Goal: Book appointment/travel/reservation

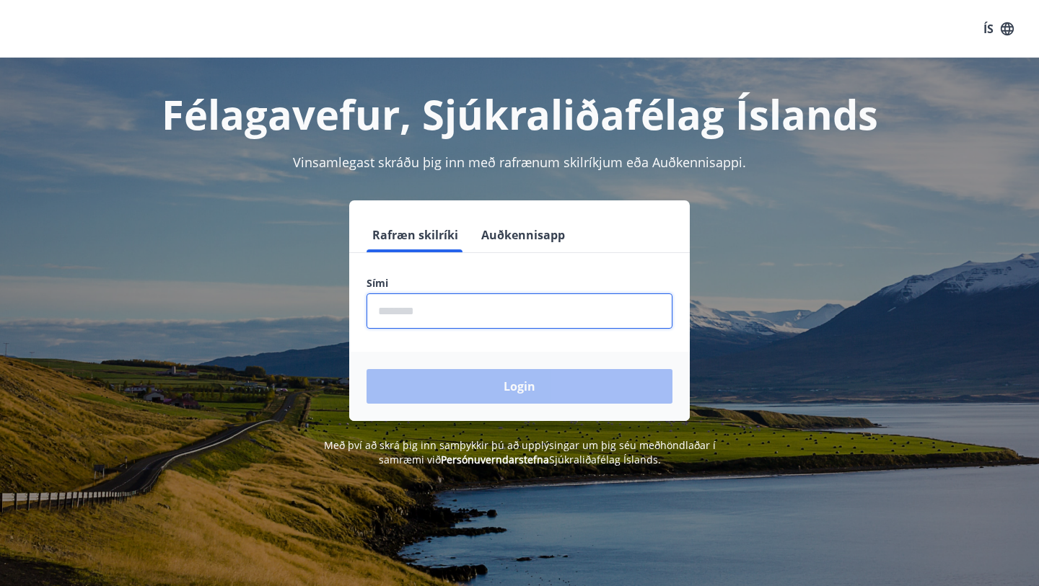
click at [407, 312] on input "phone" at bounding box center [519, 311] width 306 height 35
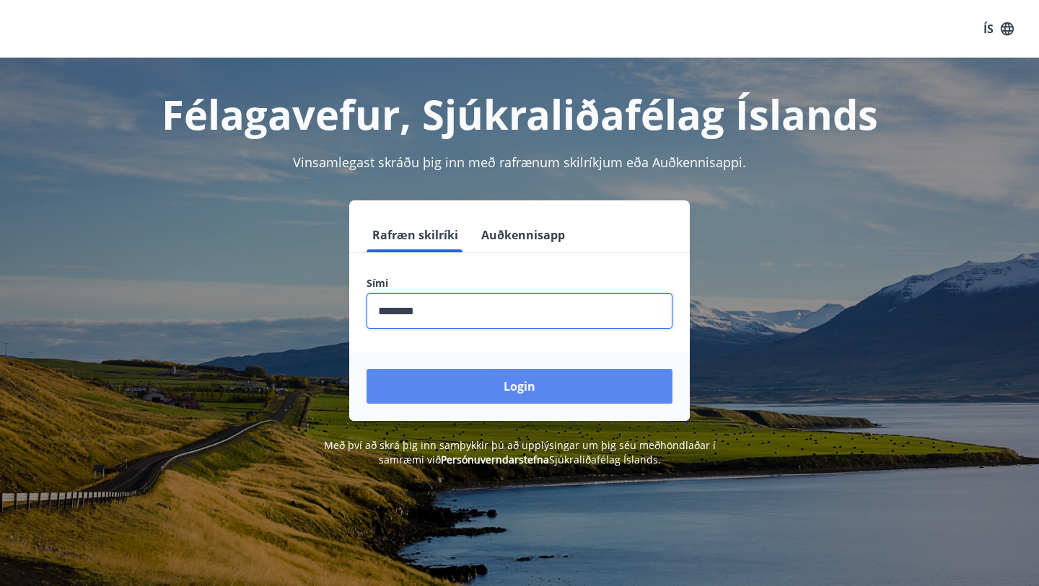
type input "********"
click at [505, 394] on button "Login" at bounding box center [519, 386] width 306 height 35
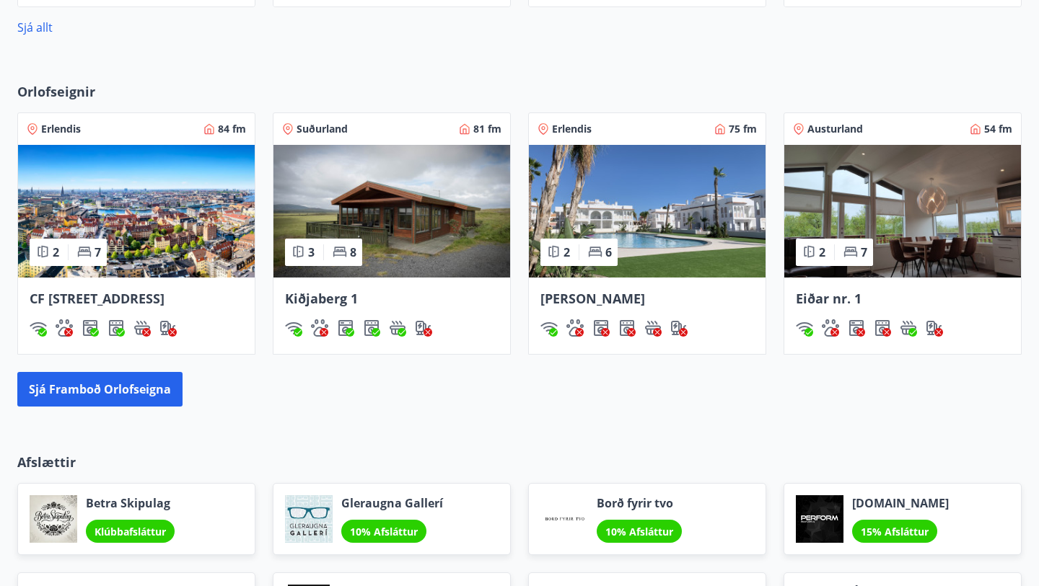
scroll to position [913, 0]
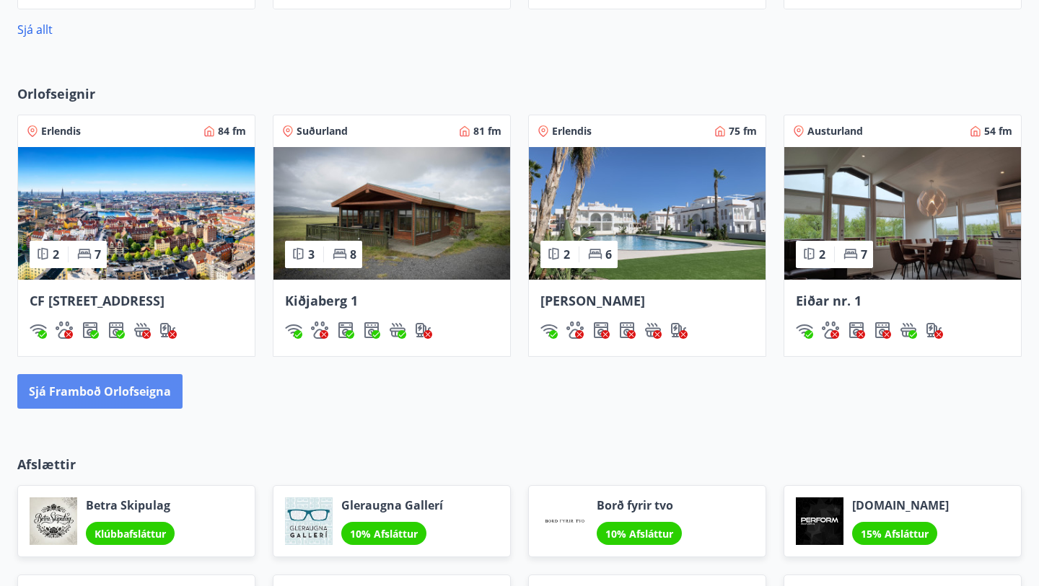
click at [85, 409] on button "Sjá framboð orlofseigna" at bounding box center [99, 391] width 165 height 35
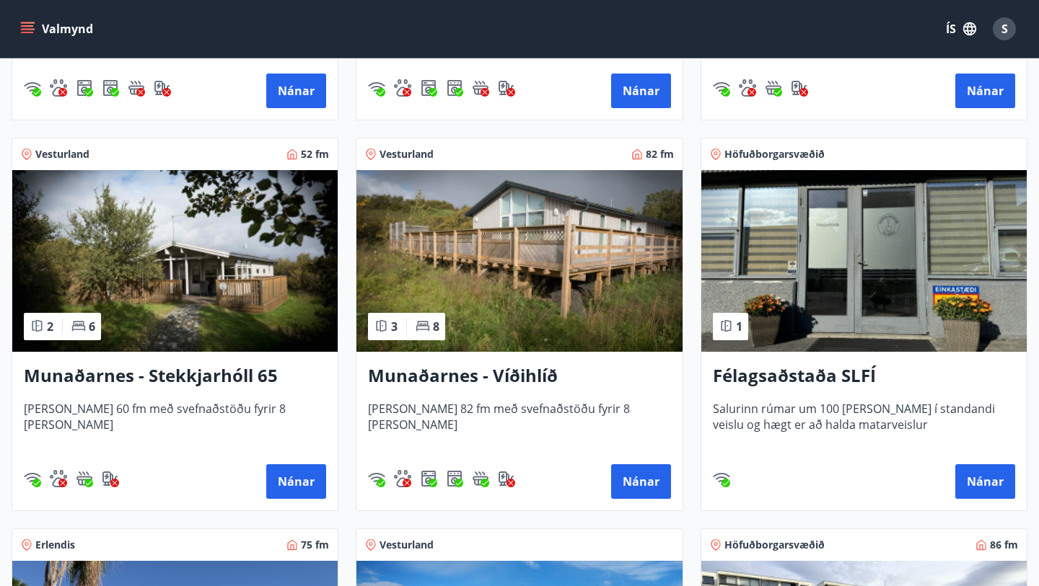
scroll to position [588, 0]
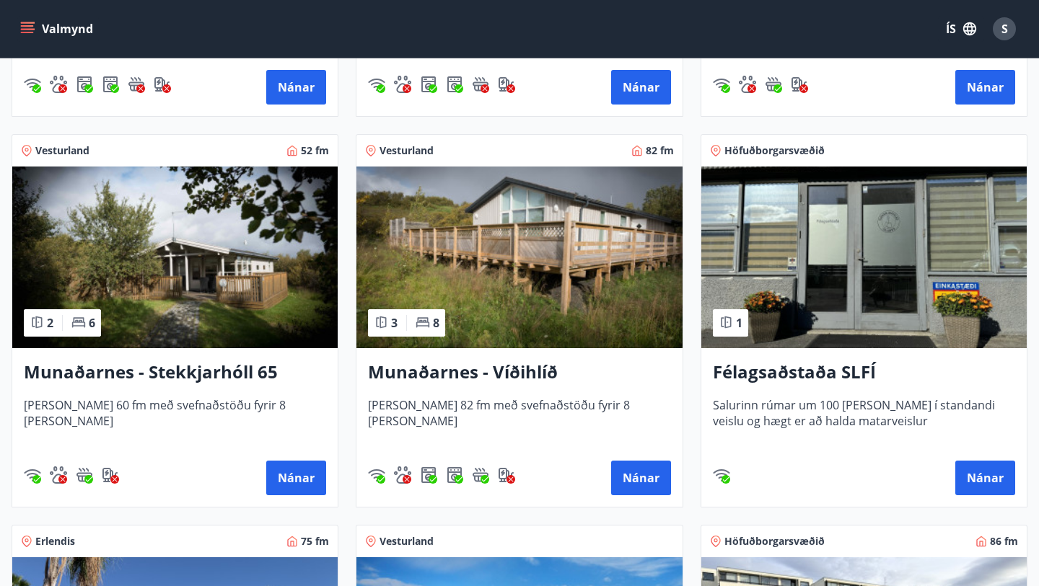
click at [510, 371] on h3 "Munaðarnes - Víðihlíð" at bounding box center [519, 373] width 302 height 26
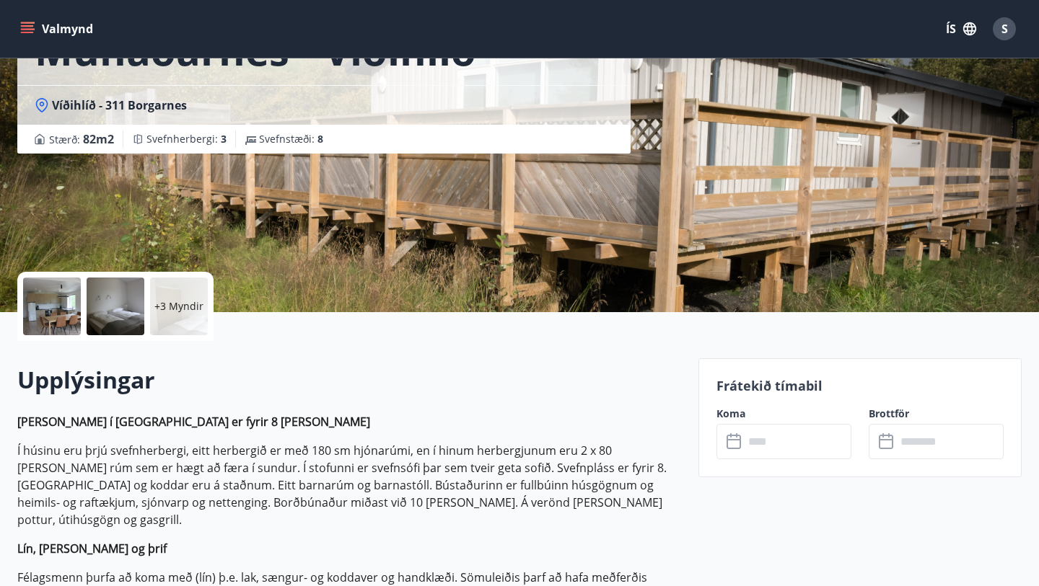
scroll to position [221, 0]
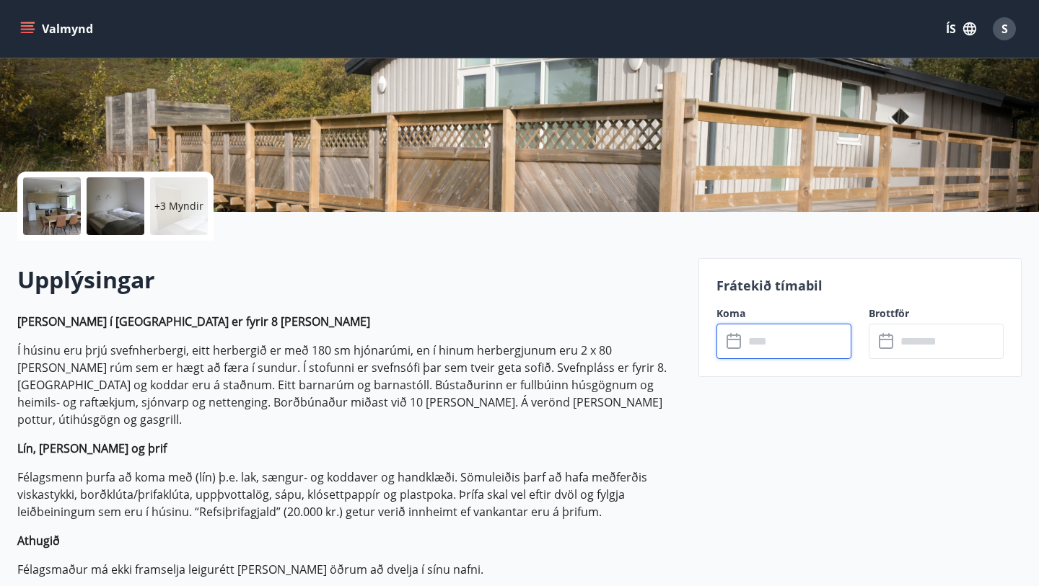
click at [744, 345] on input "text" at bounding box center [797, 341] width 107 height 35
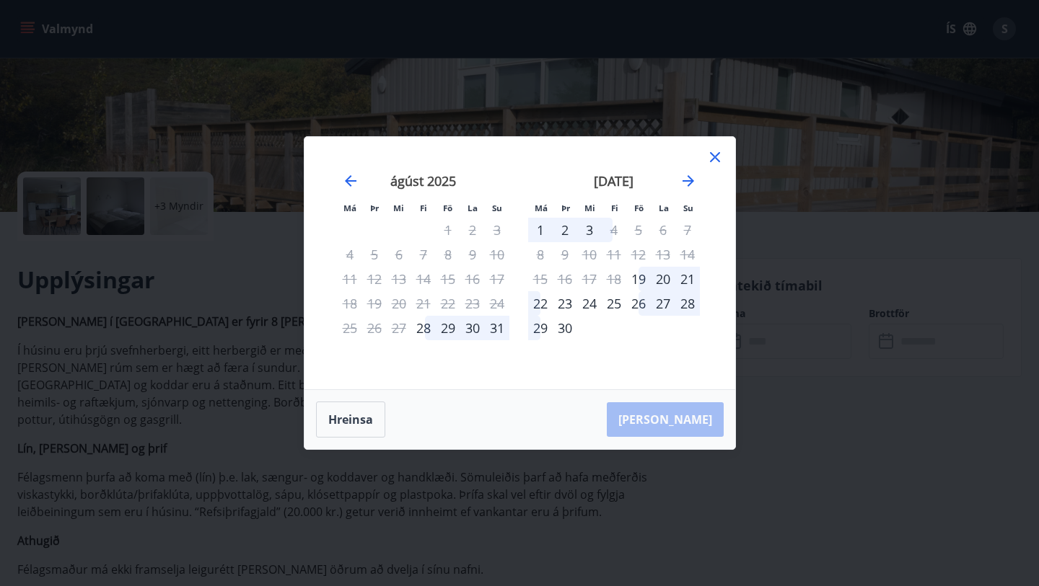
click at [714, 155] on icon at bounding box center [714, 157] width 17 height 17
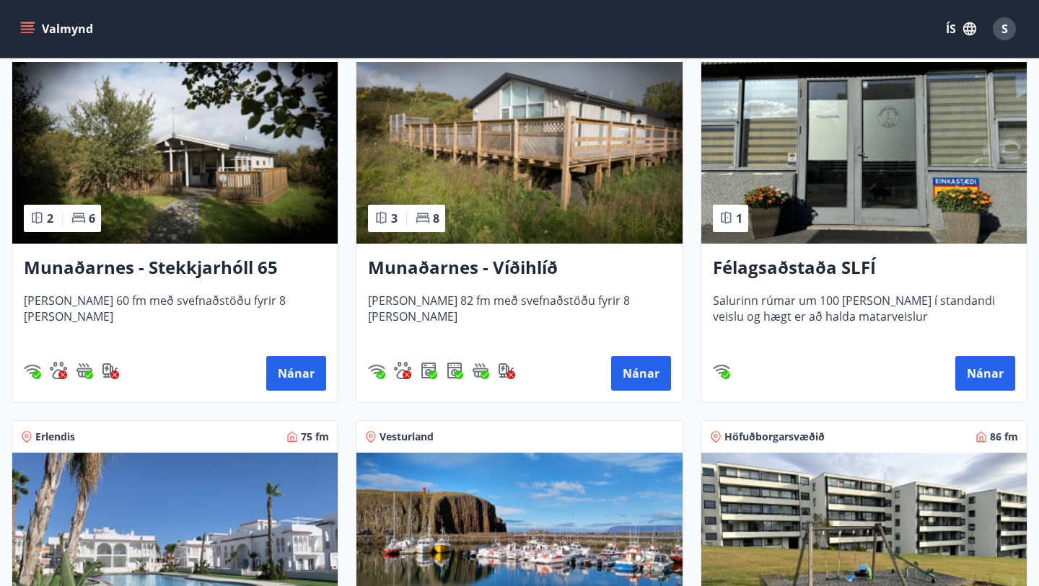
scroll to position [693, 0]
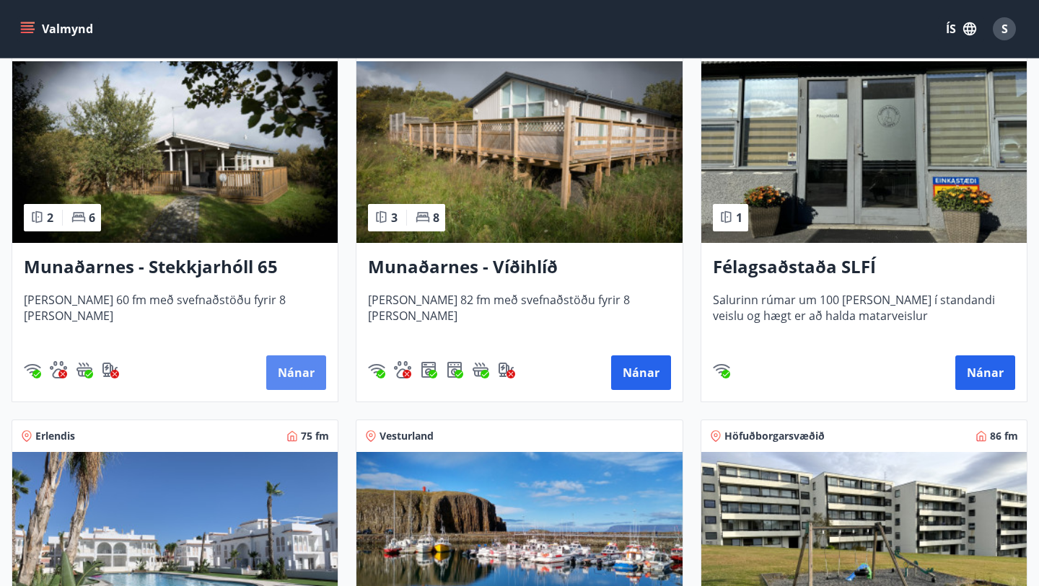
click at [279, 369] on button "Nánar" at bounding box center [296, 373] width 60 height 35
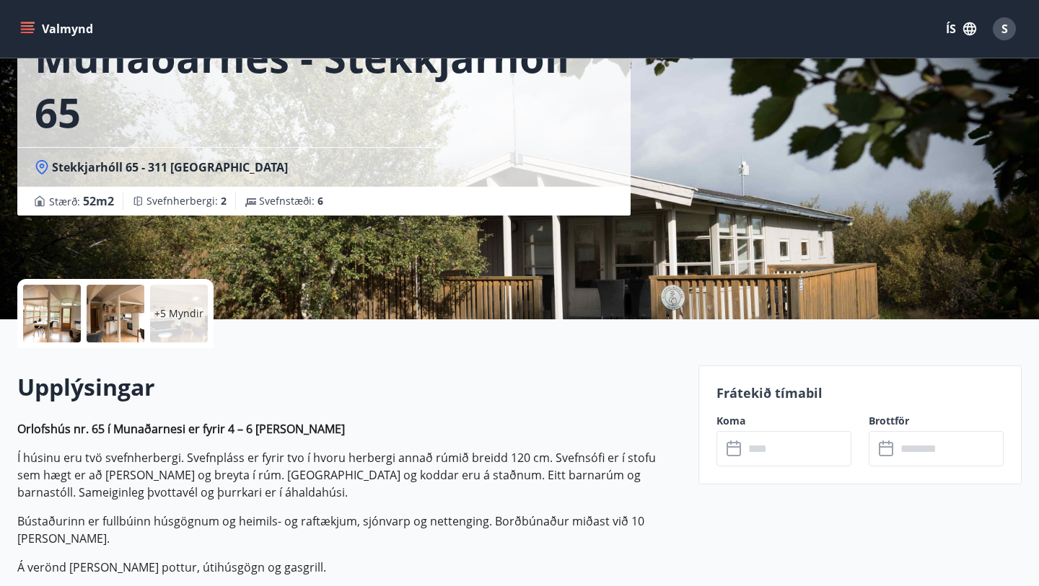
scroll to position [146, 0]
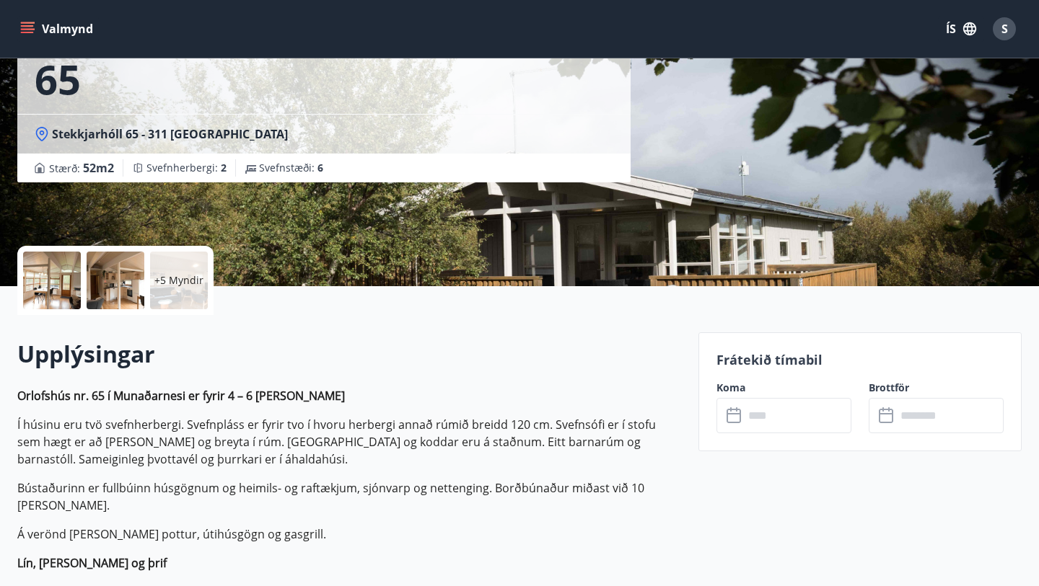
click at [738, 420] on icon at bounding box center [734, 416] width 17 height 17
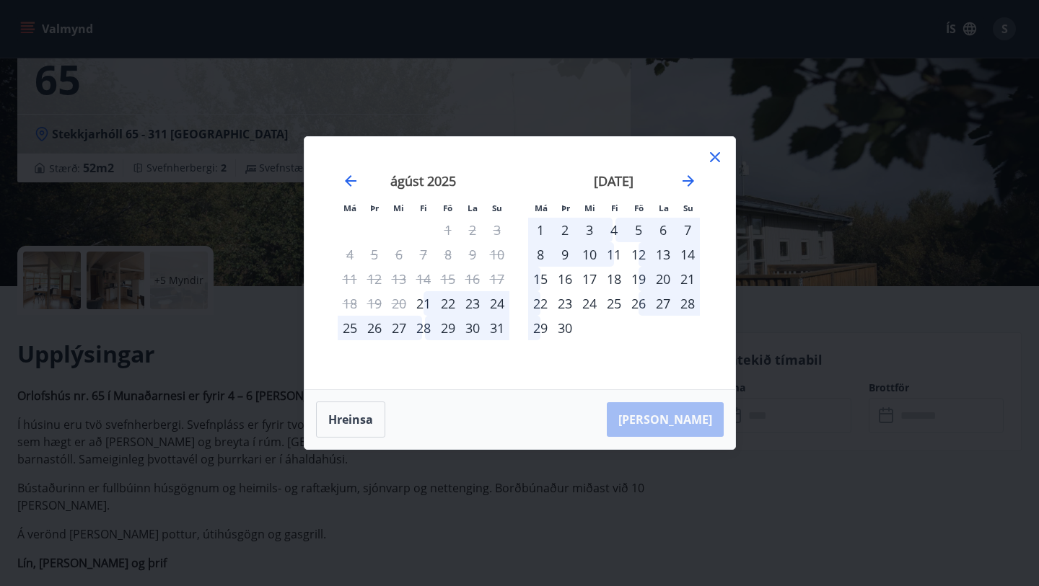
click at [713, 158] on icon at bounding box center [715, 157] width 10 height 10
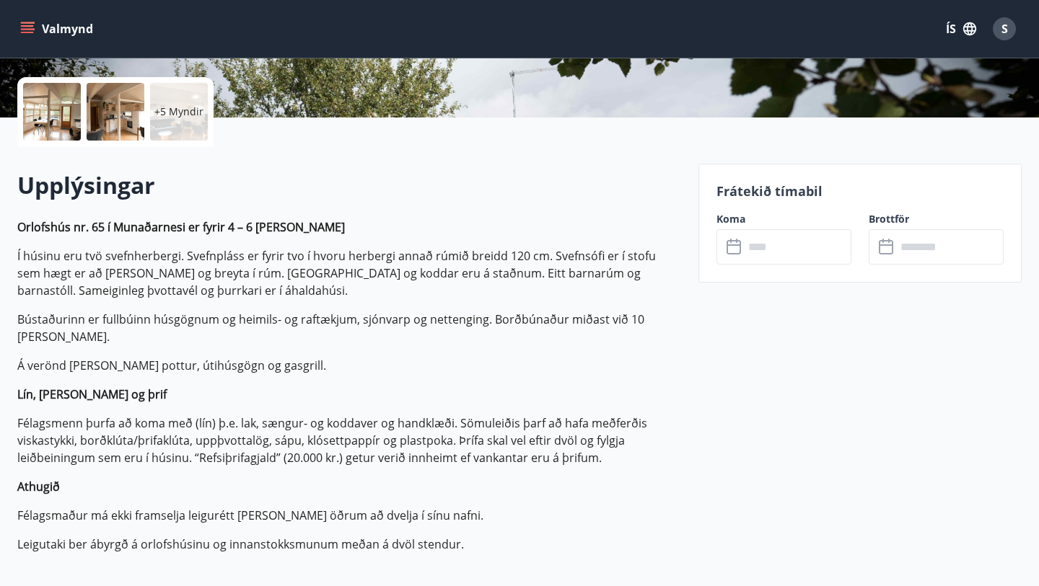
scroll to position [138, 0]
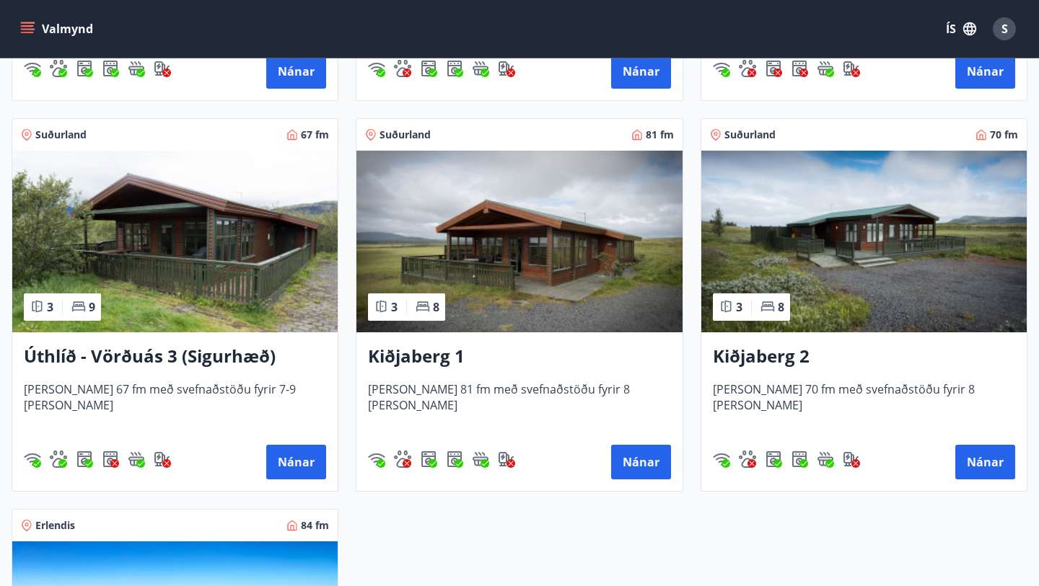
scroll to position [2161, 0]
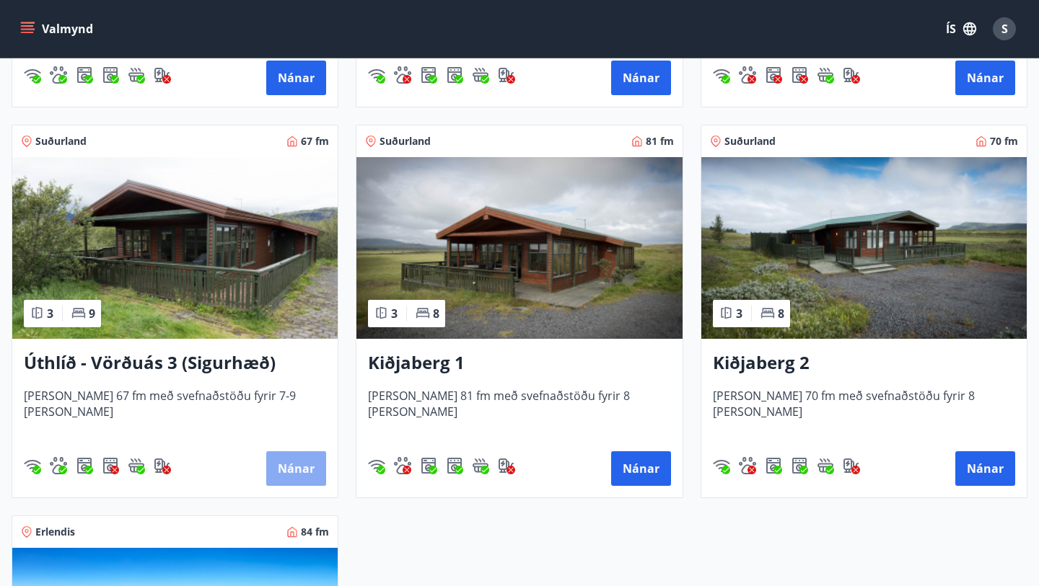
click at [281, 469] on button "Nánar" at bounding box center [296, 469] width 60 height 35
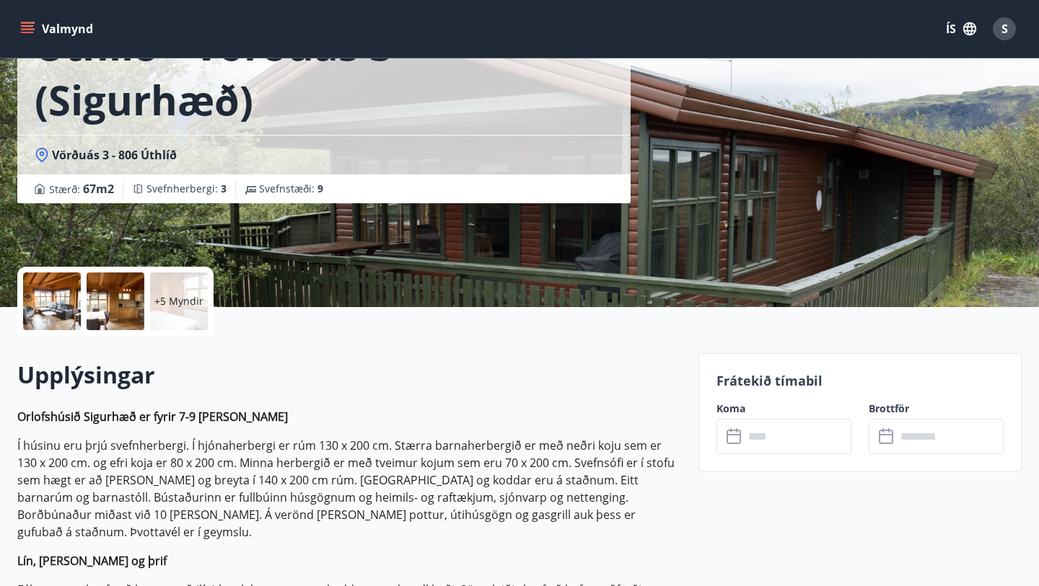
scroll to position [138, 0]
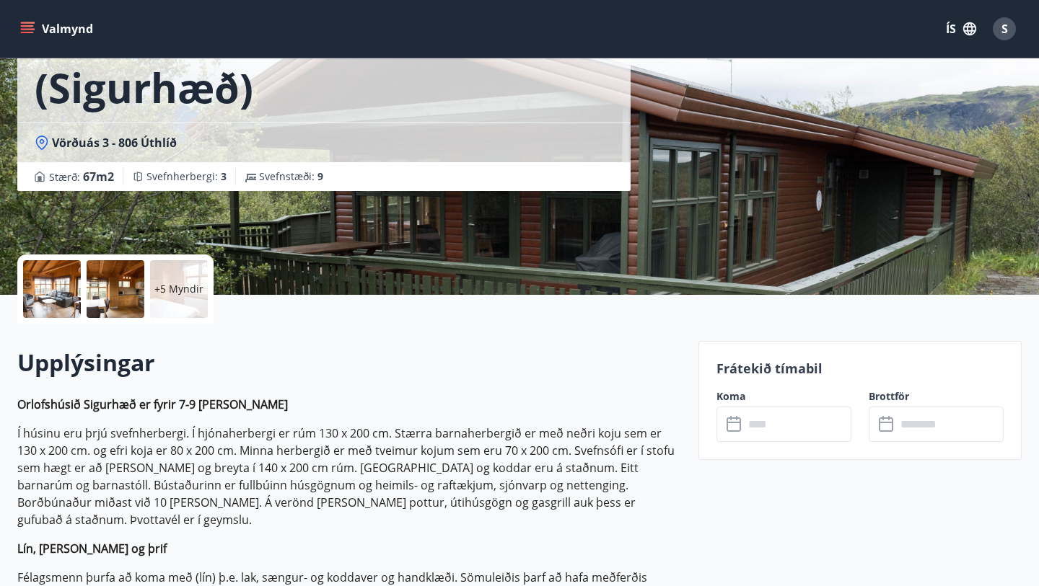
click at [741, 431] on icon at bounding box center [734, 424] width 17 height 17
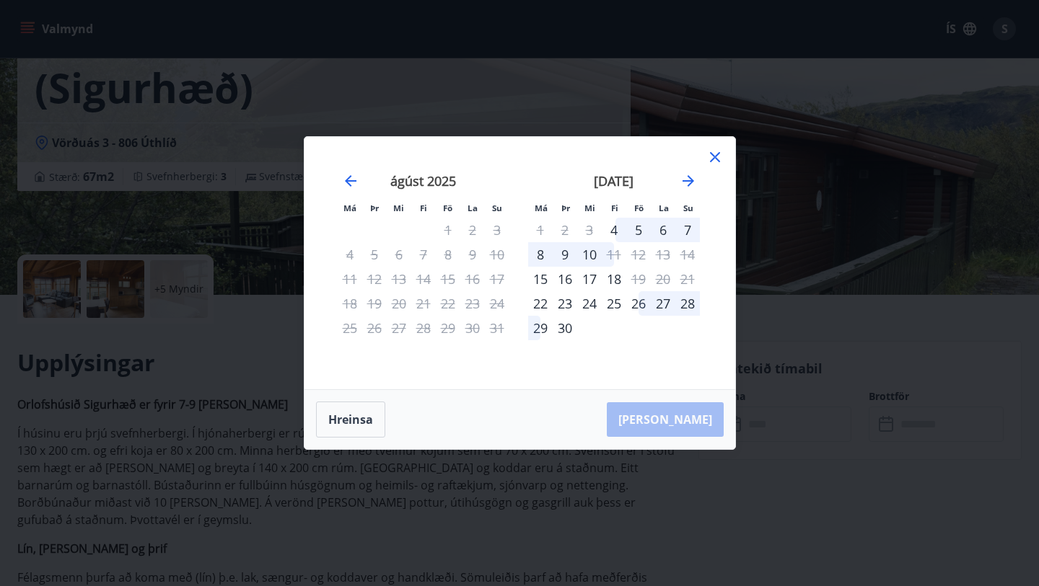
click at [719, 160] on icon at bounding box center [714, 157] width 17 height 17
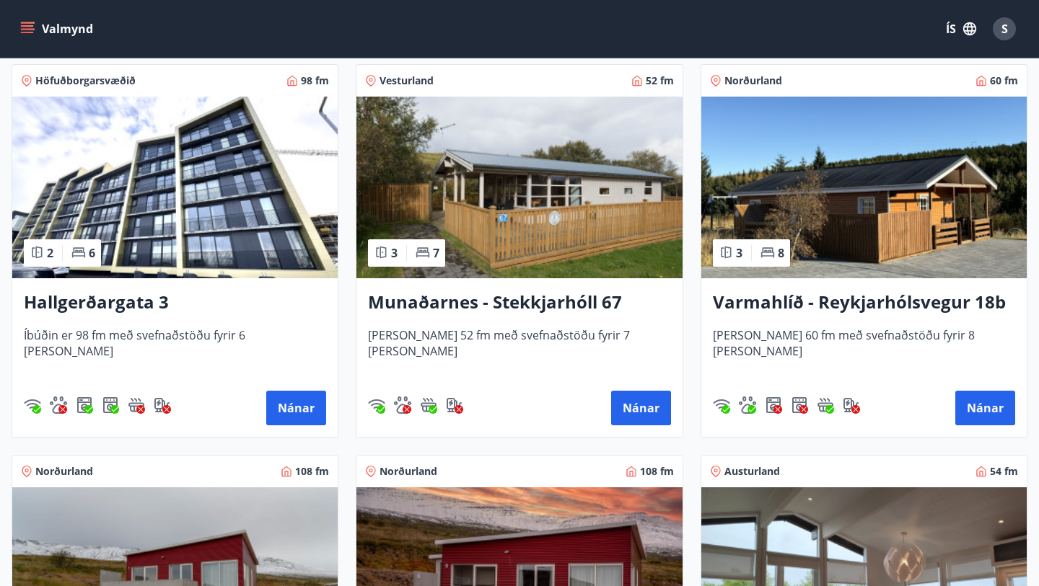
scroll to position [1461, 0]
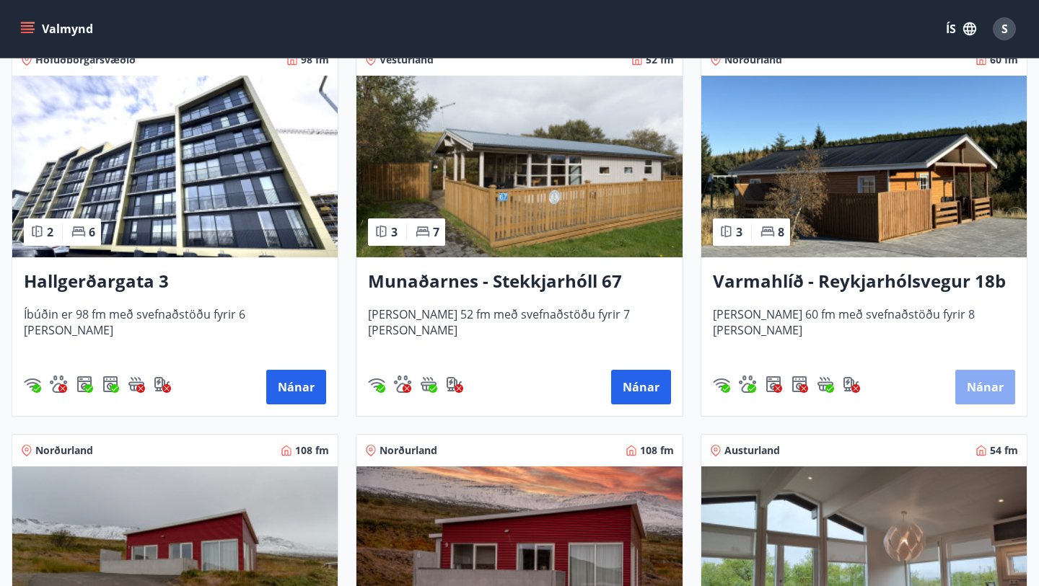
click at [983, 385] on button "Nánar" at bounding box center [985, 387] width 60 height 35
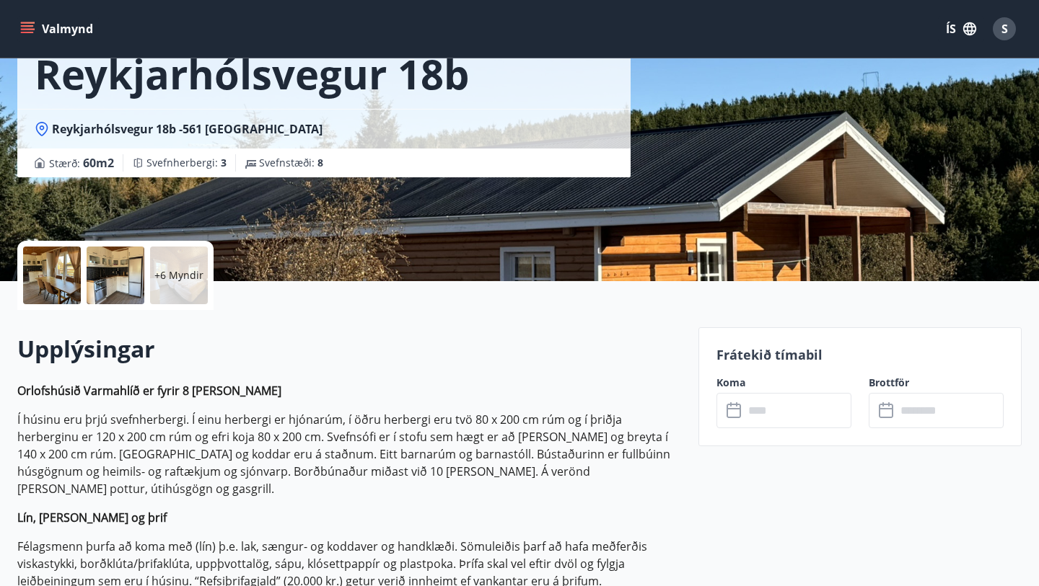
scroll to position [260, 0]
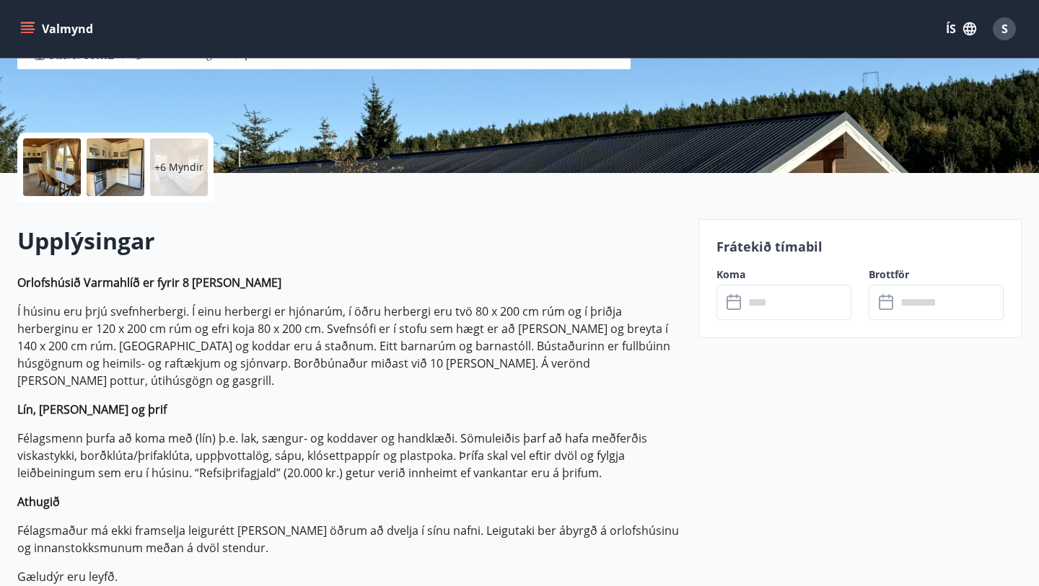
click at [733, 311] on div "​ ​" at bounding box center [783, 302] width 135 height 35
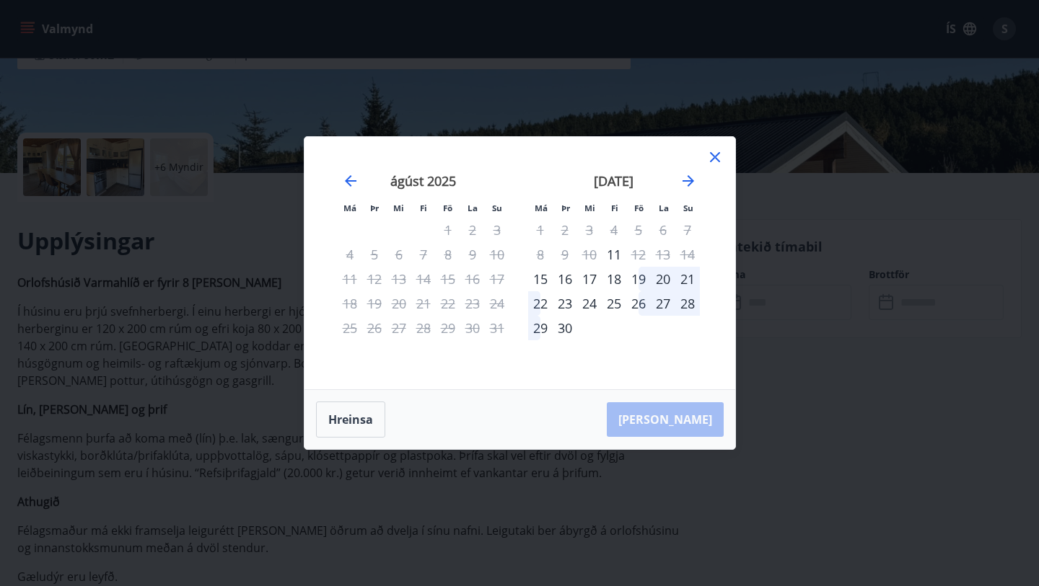
click at [715, 155] on icon at bounding box center [714, 157] width 17 height 17
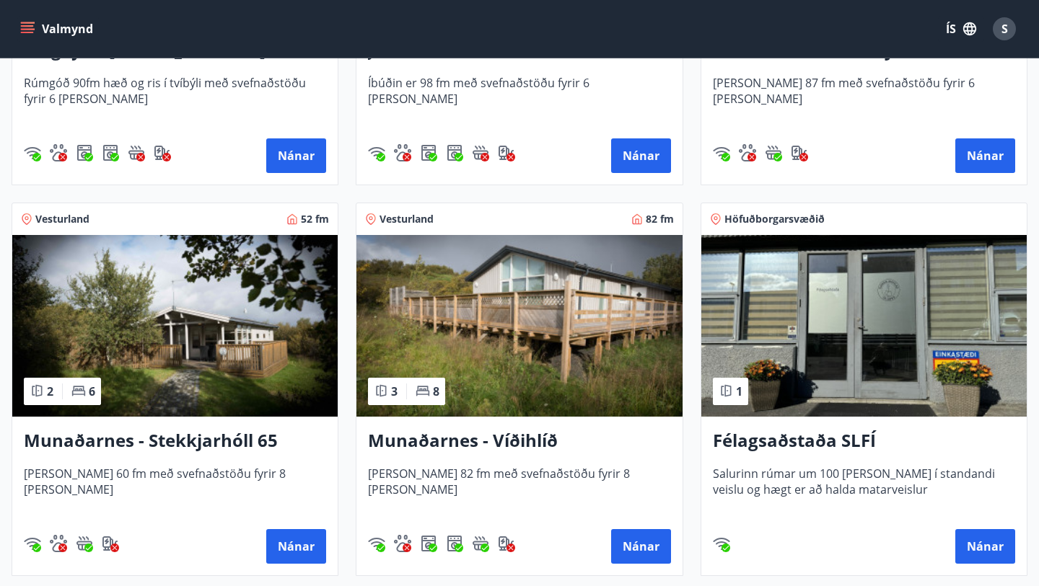
scroll to position [527, 0]
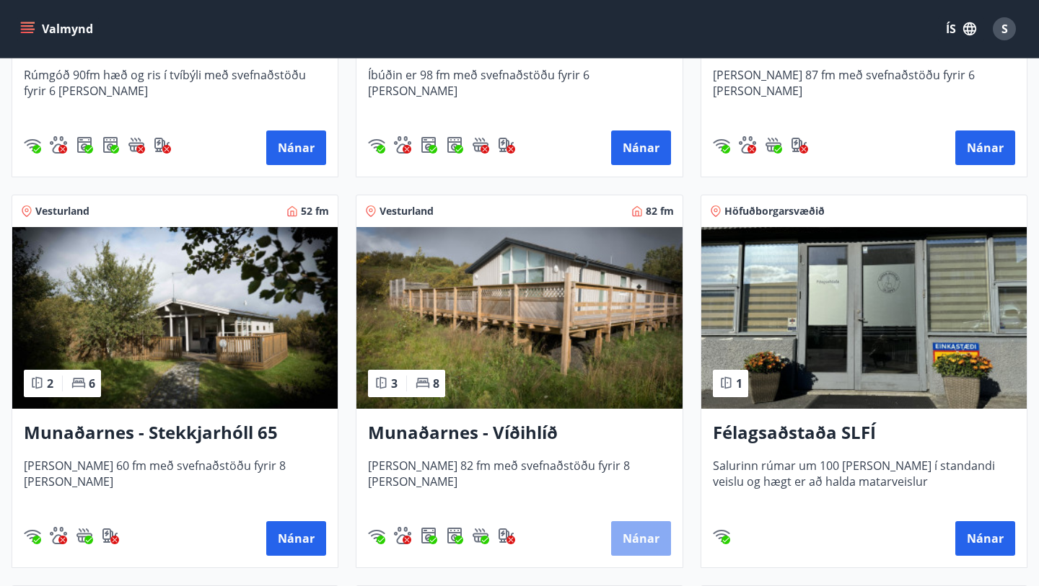
click at [633, 538] on button "Nánar" at bounding box center [641, 539] width 60 height 35
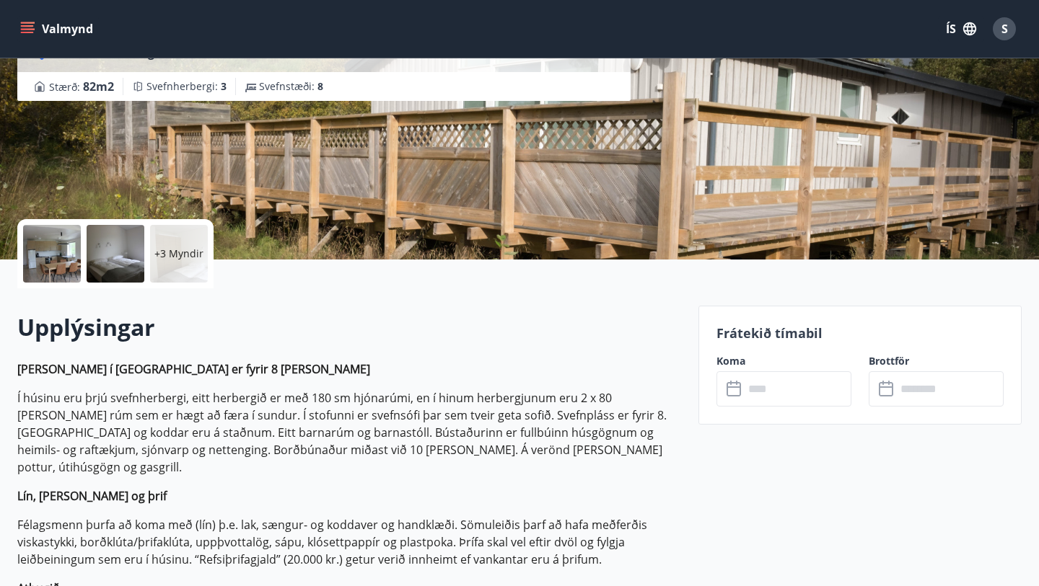
scroll to position [201, 0]
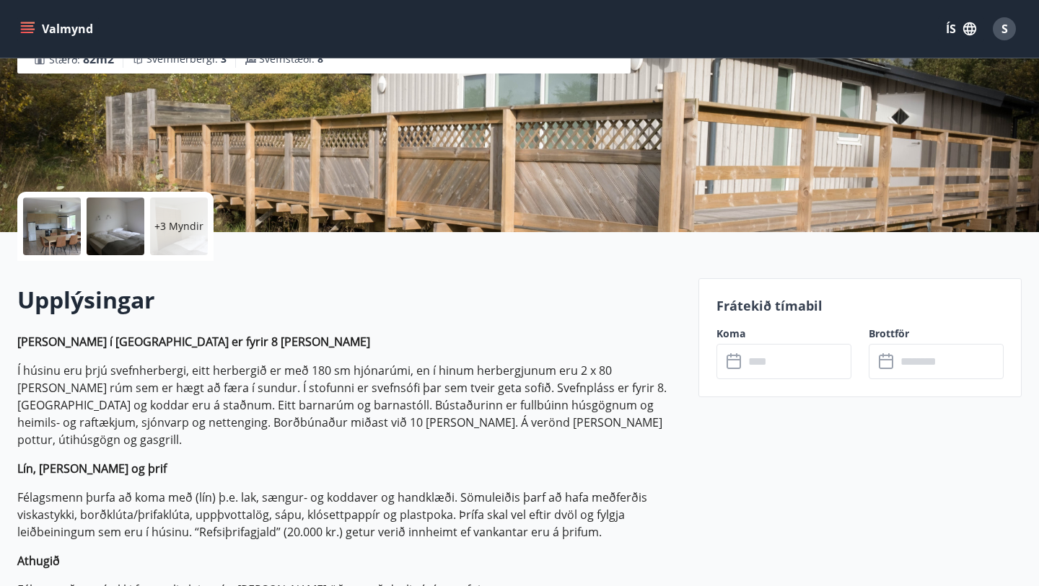
click at [736, 364] on icon at bounding box center [734, 361] width 17 height 17
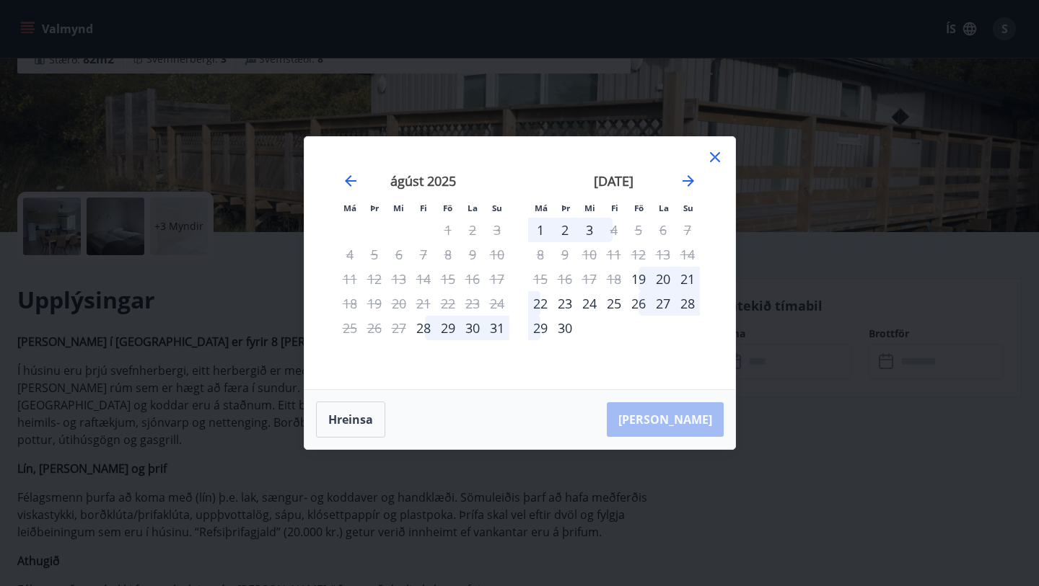
click at [714, 159] on icon at bounding box center [714, 157] width 17 height 17
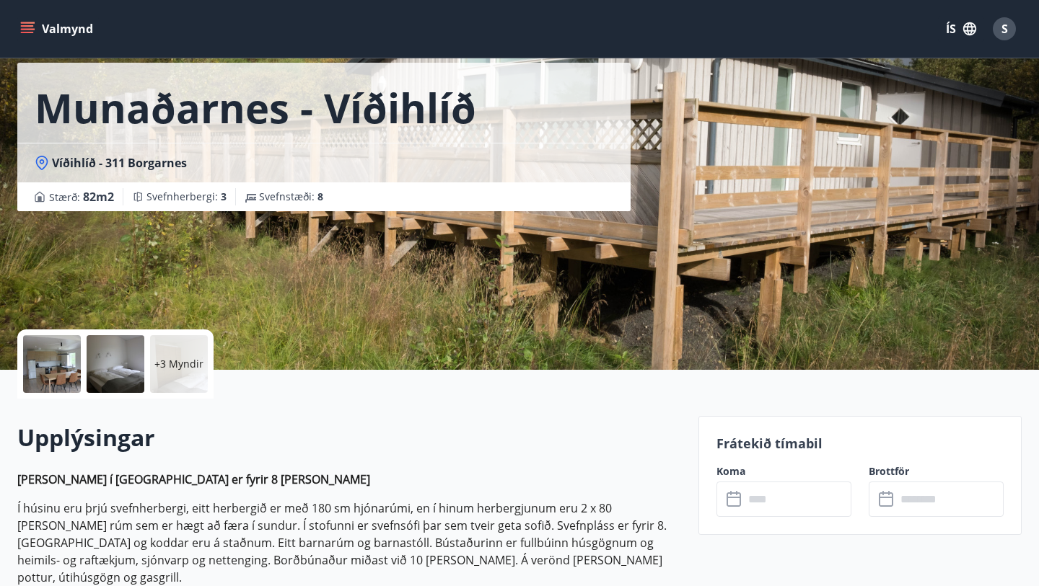
scroll to position [0, 0]
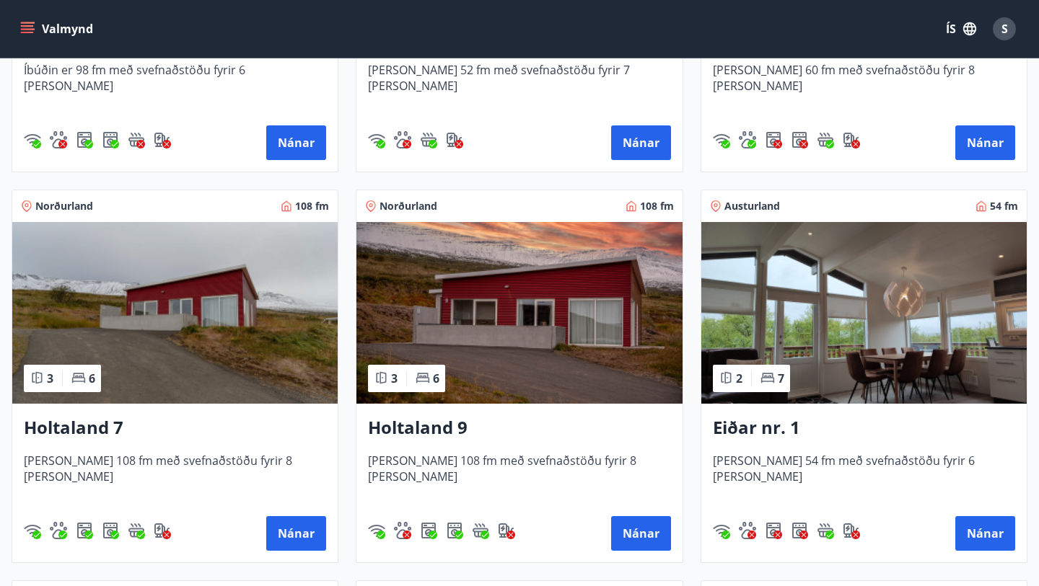
scroll to position [1703, 0]
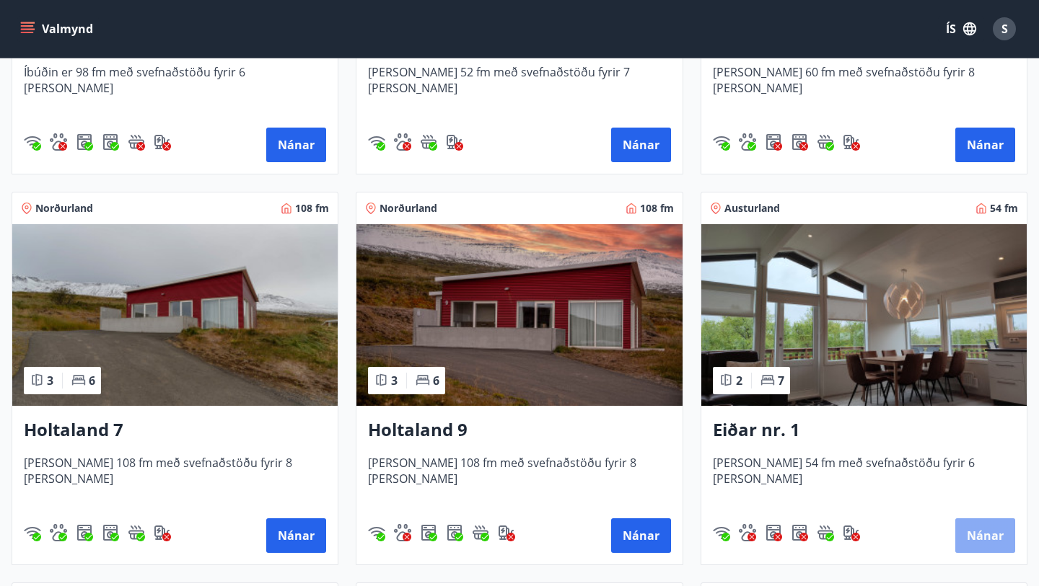
click at [988, 543] on button "Nánar" at bounding box center [985, 536] width 60 height 35
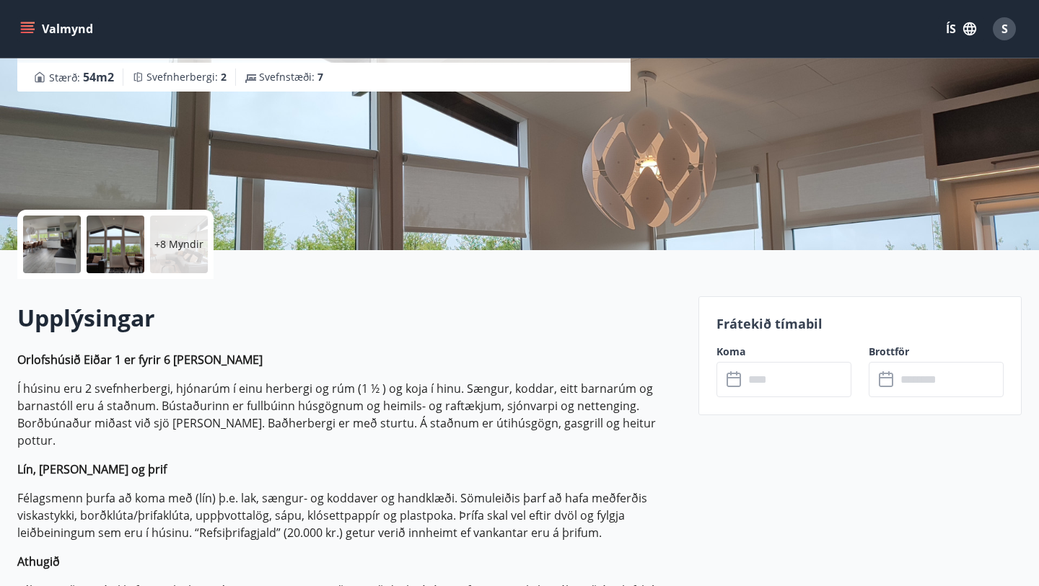
scroll to position [268, 0]
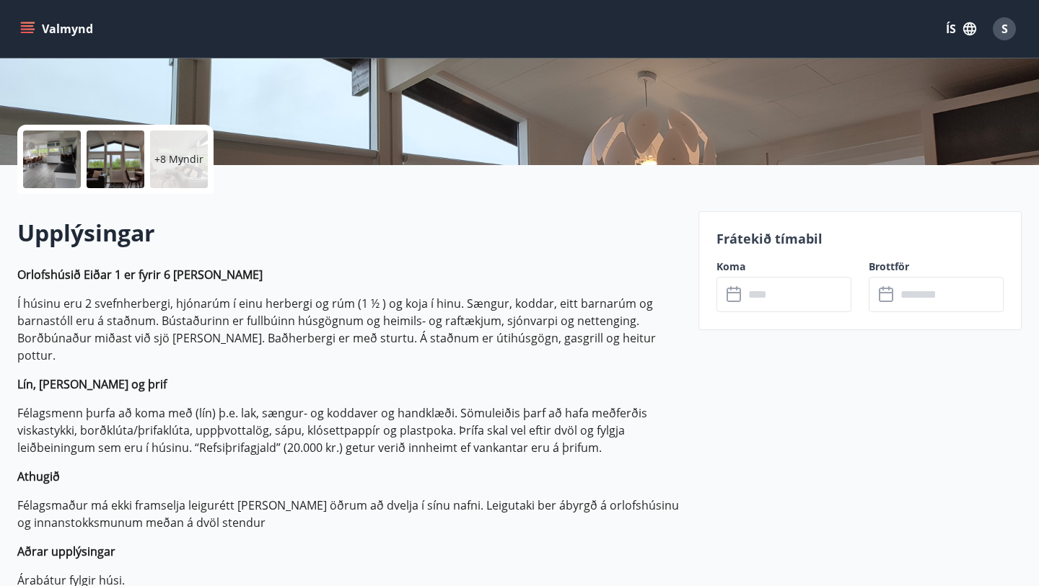
click at [739, 297] on icon at bounding box center [734, 294] width 17 height 17
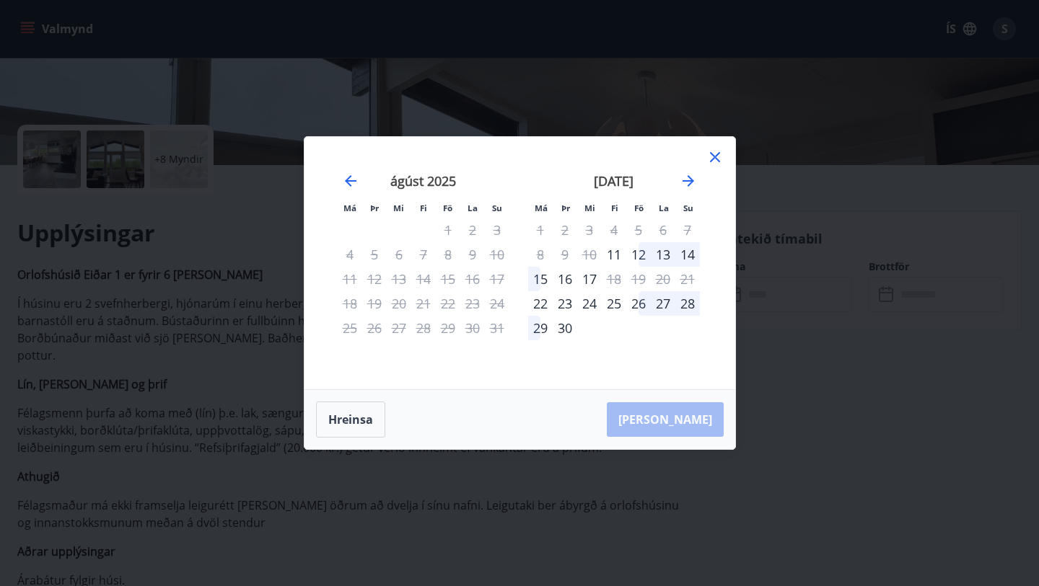
click at [713, 157] on icon at bounding box center [715, 157] width 10 height 10
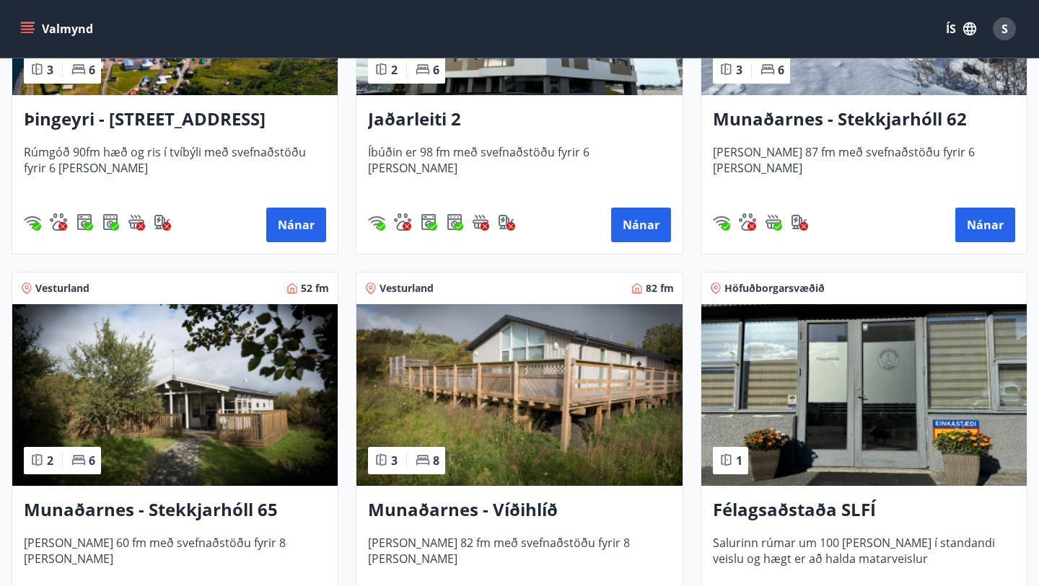
scroll to position [457, 0]
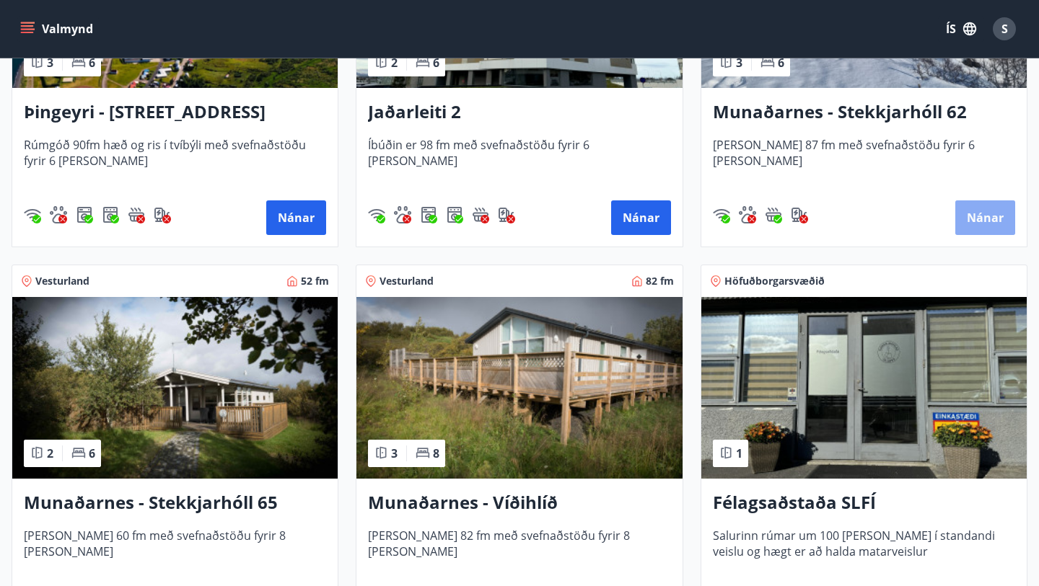
click at [983, 224] on button "Nánar" at bounding box center [985, 218] width 60 height 35
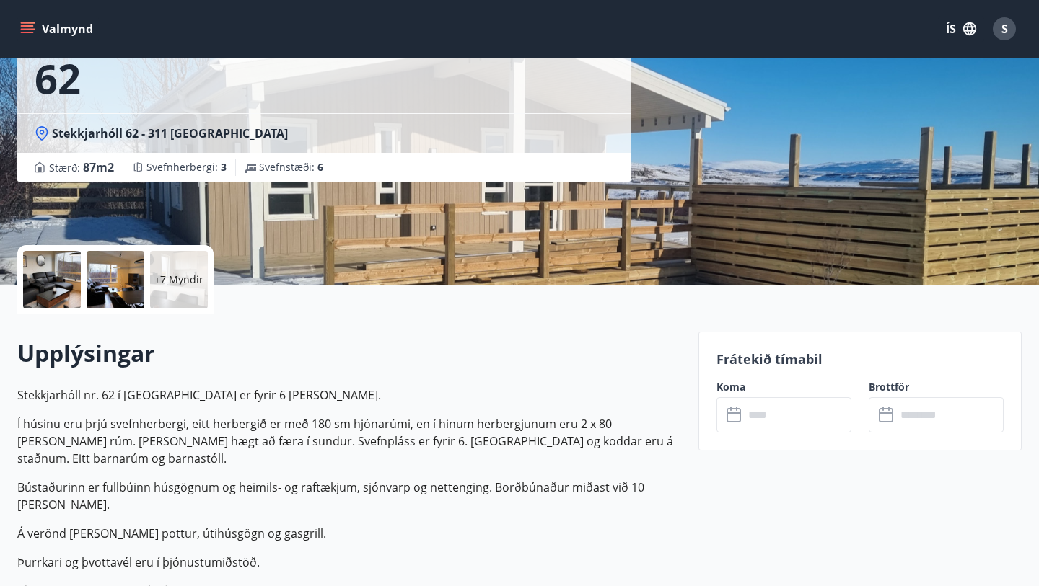
scroll to position [242, 0]
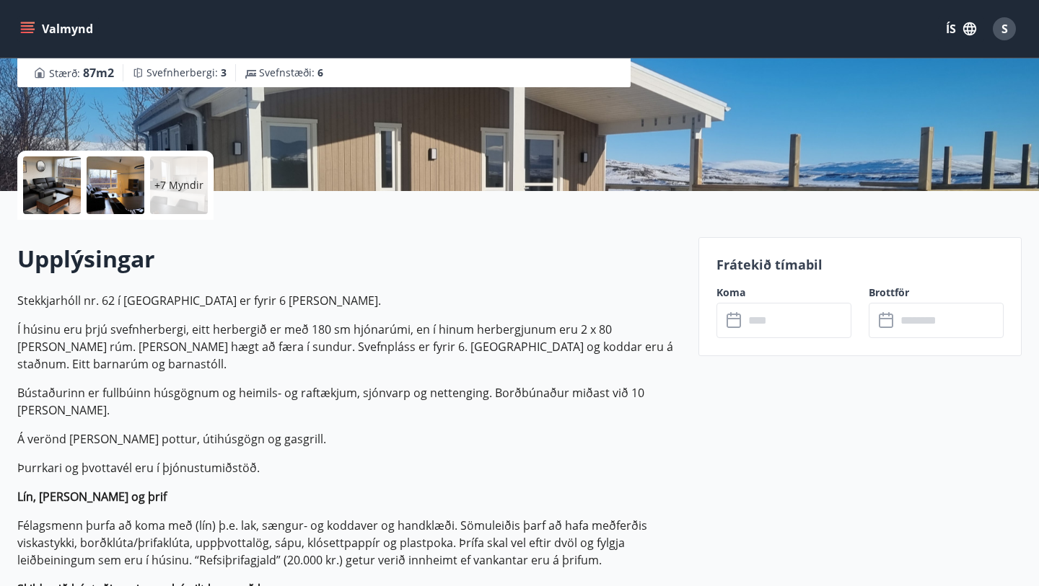
click at [739, 325] on icon at bounding box center [733, 321] width 14 height 14
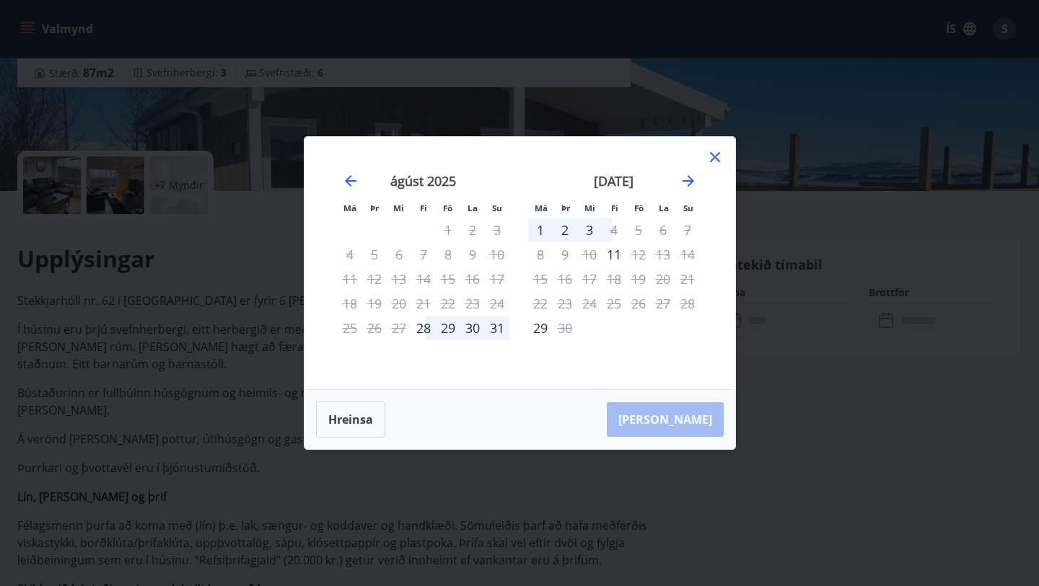
click at [713, 159] on icon at bounding box center [714, 157] width 17 height 17
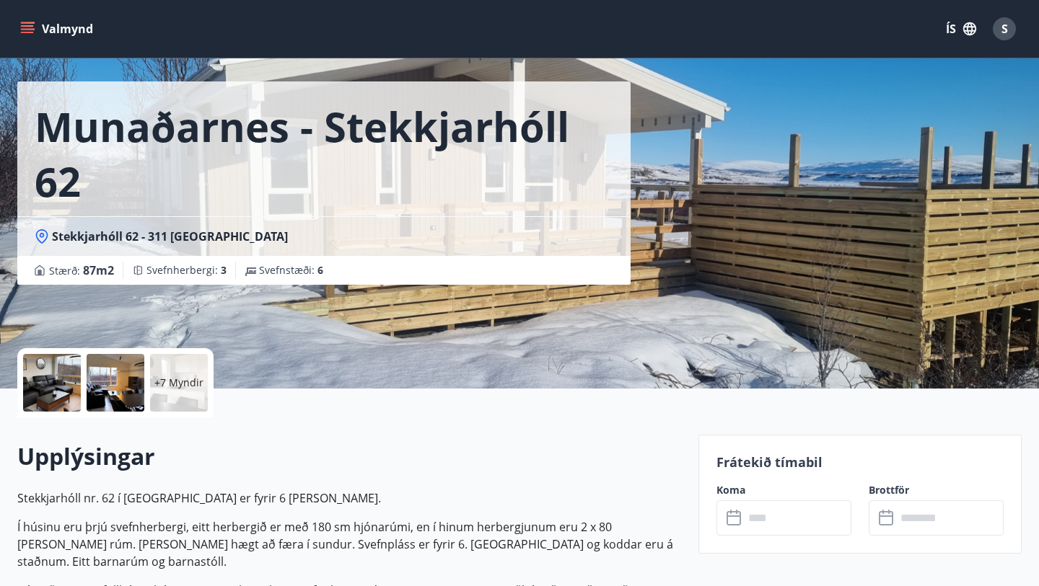
scroll to position [0, 0]
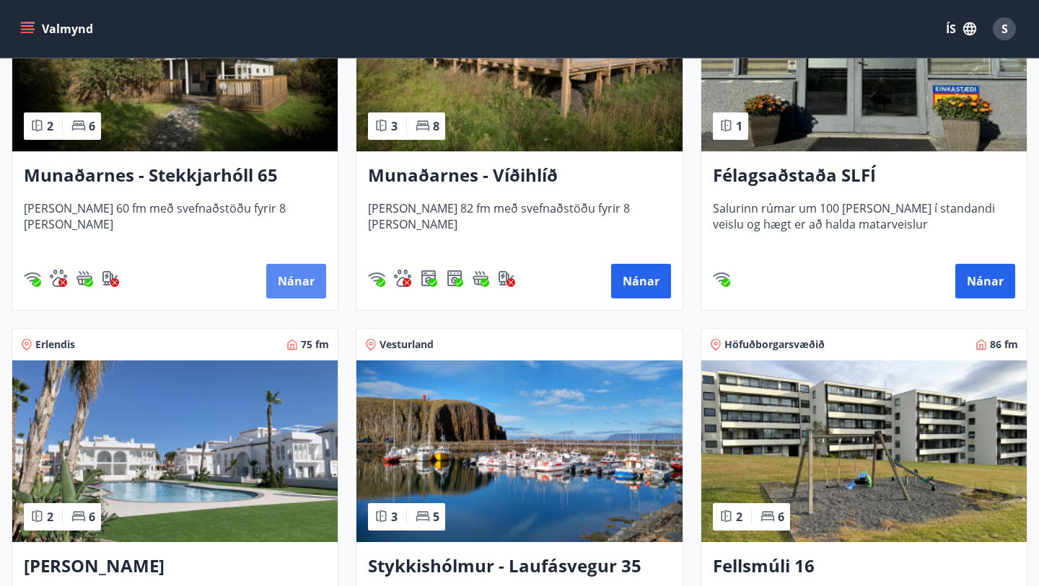
scroll to position [782, 0]
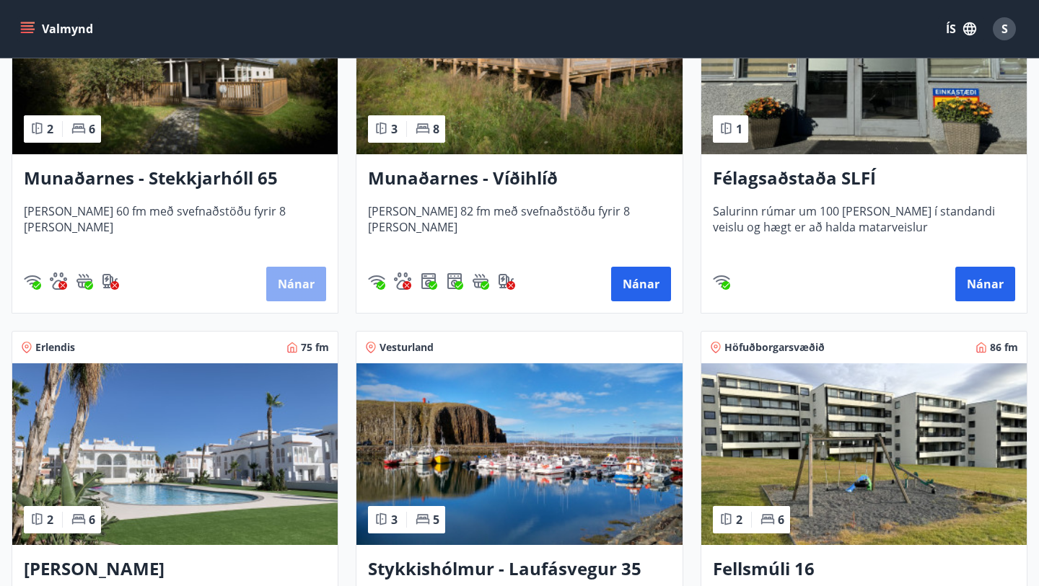
click at [305, 291] on button "Nánar" at bounding box center [296, 284] width 60 height 35
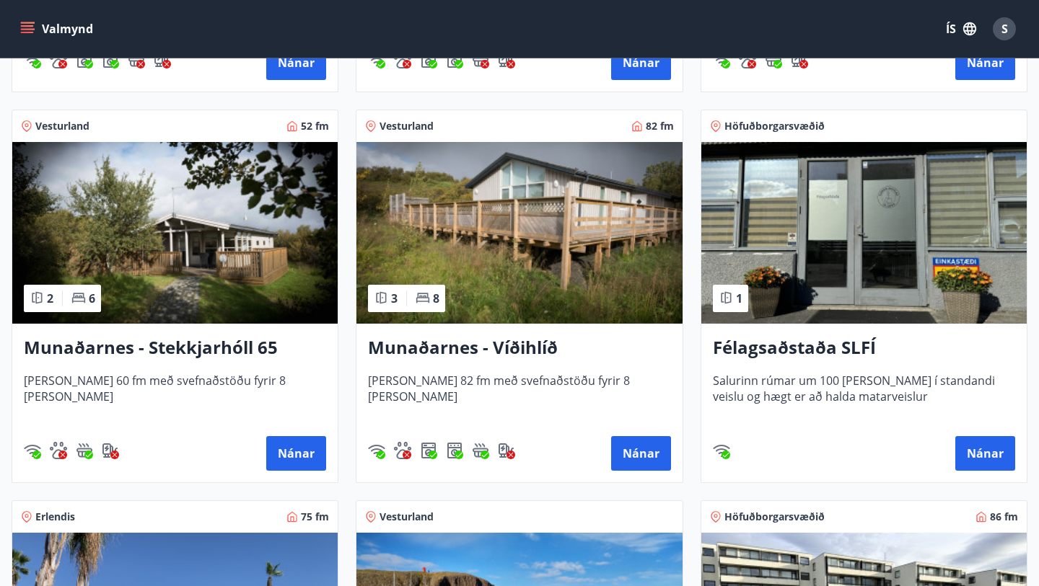
scroll to position [615, 0]
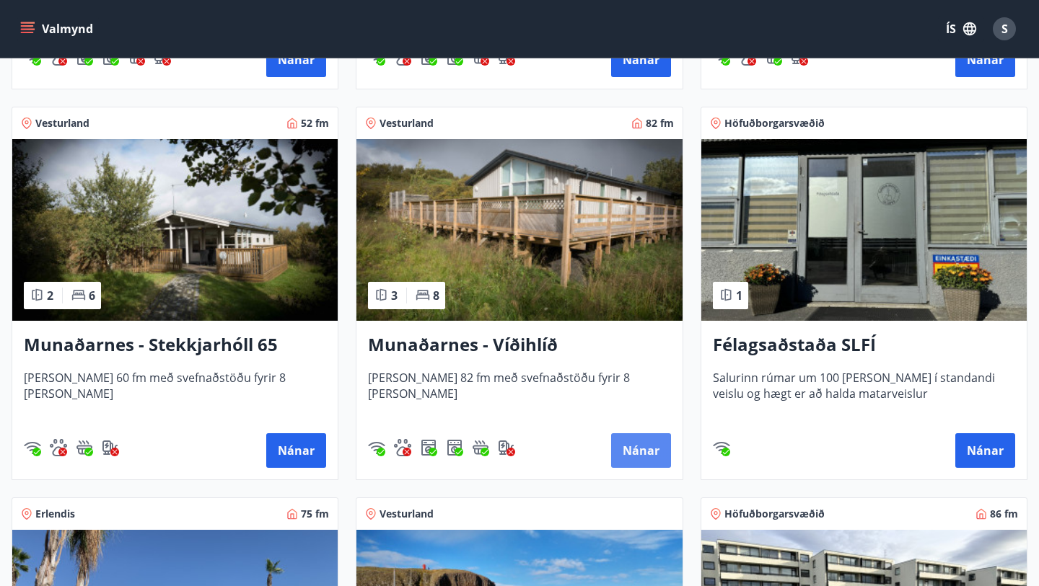
click at [636, 462] on button "Nánar" at bounding box center [641, 451] width 60 height 35
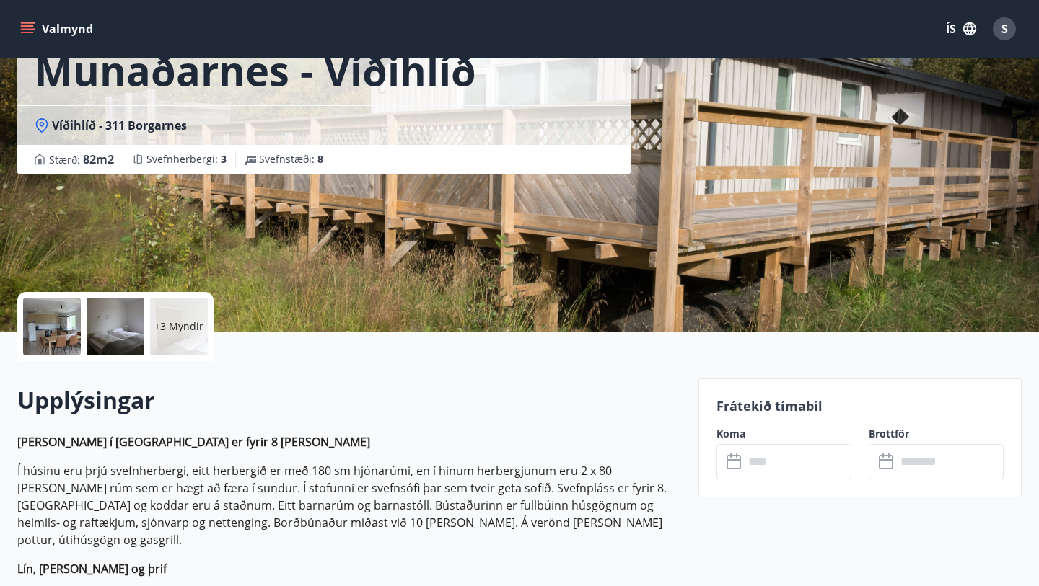
scroll to position [146, 0]
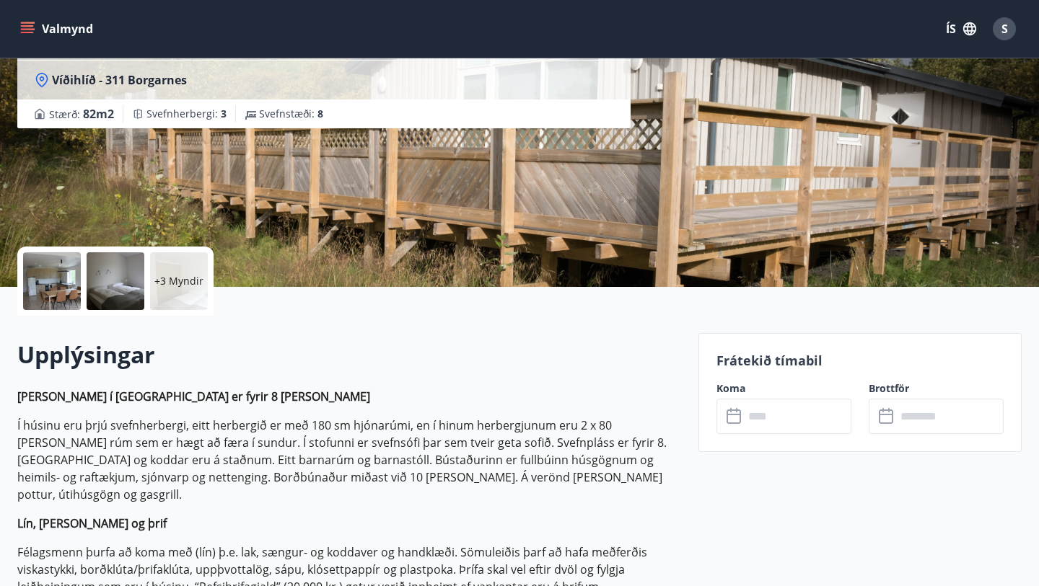
click at [736, 417] on icon at bounding box center [734, 416] width 17 height 17
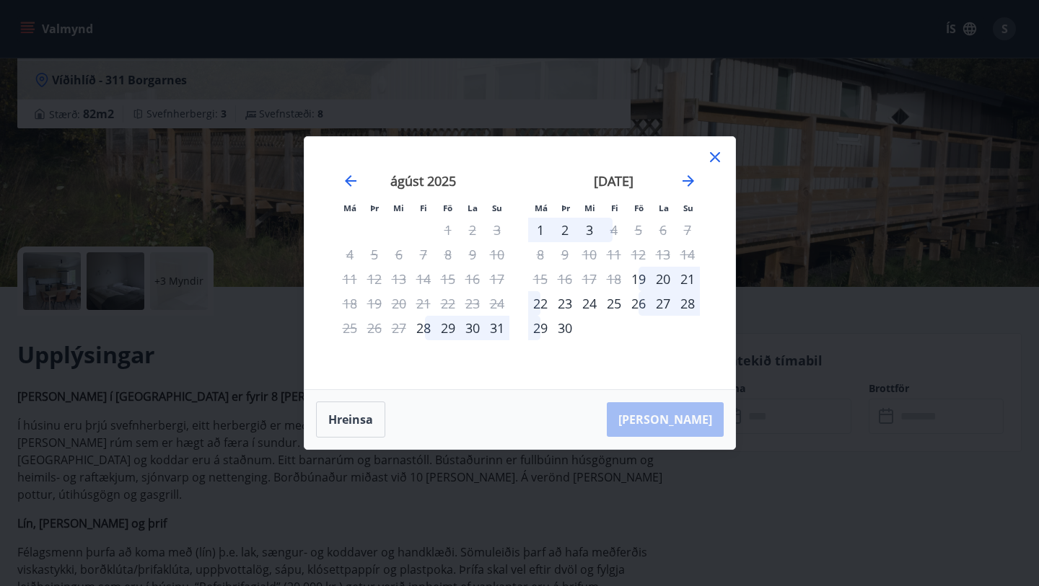
click at [712, 156] on icon at bounding box center [714, 157] width 17 height 17
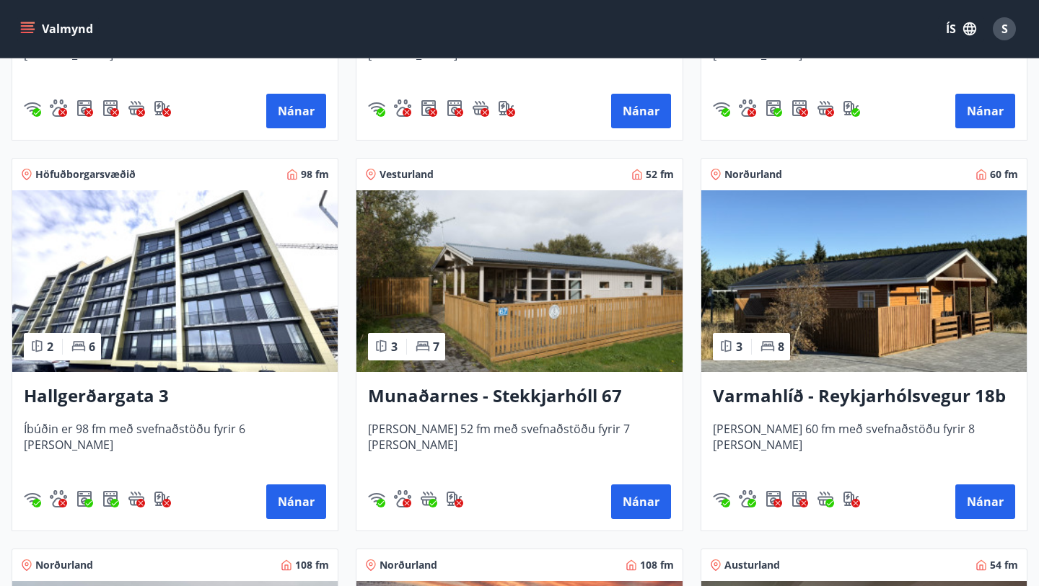
scroll to position [1347, 0]
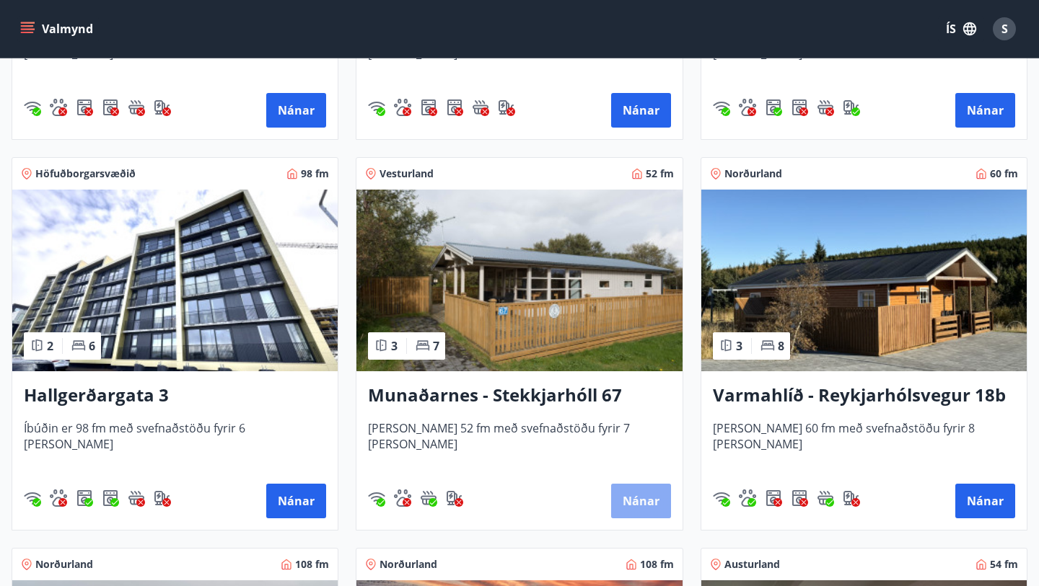
click at [641, 506] on button "Nánar" at bounding box center [641, 501] width 60 height 35
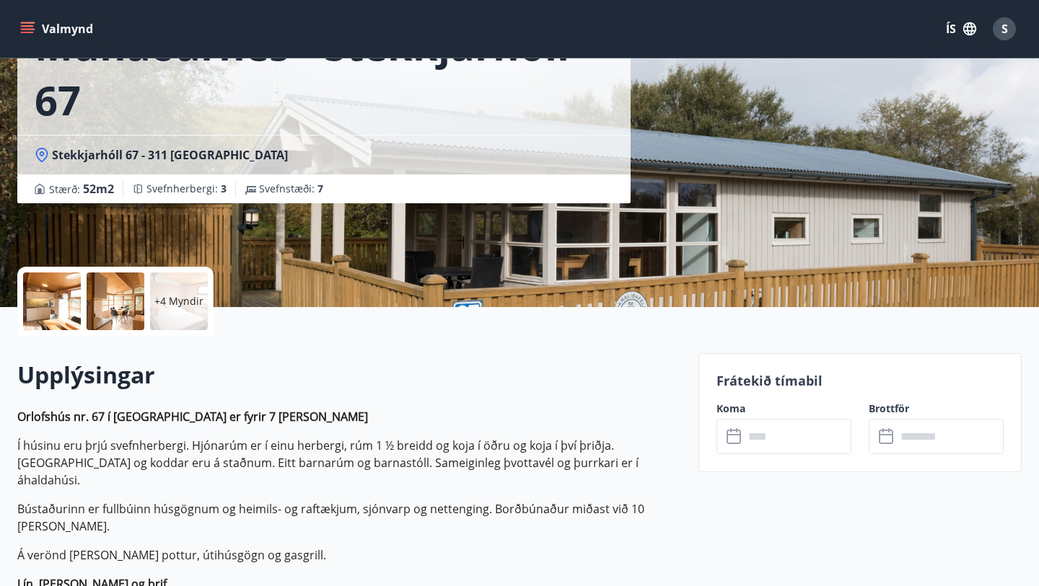
scroll to position [169, 0]
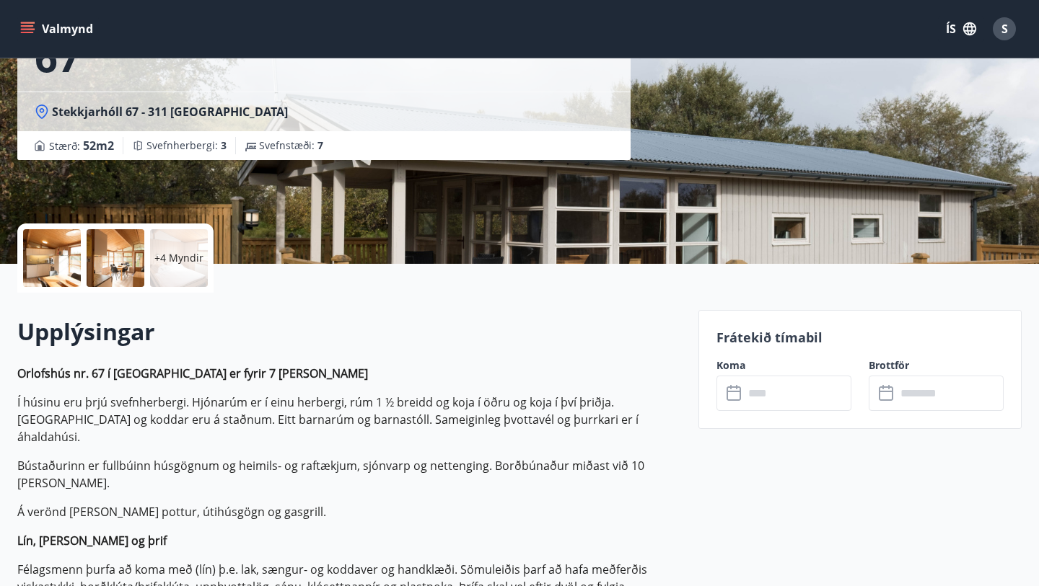
click at [741, 399] on icon at bounding box center [734, 393] width 17 height 17
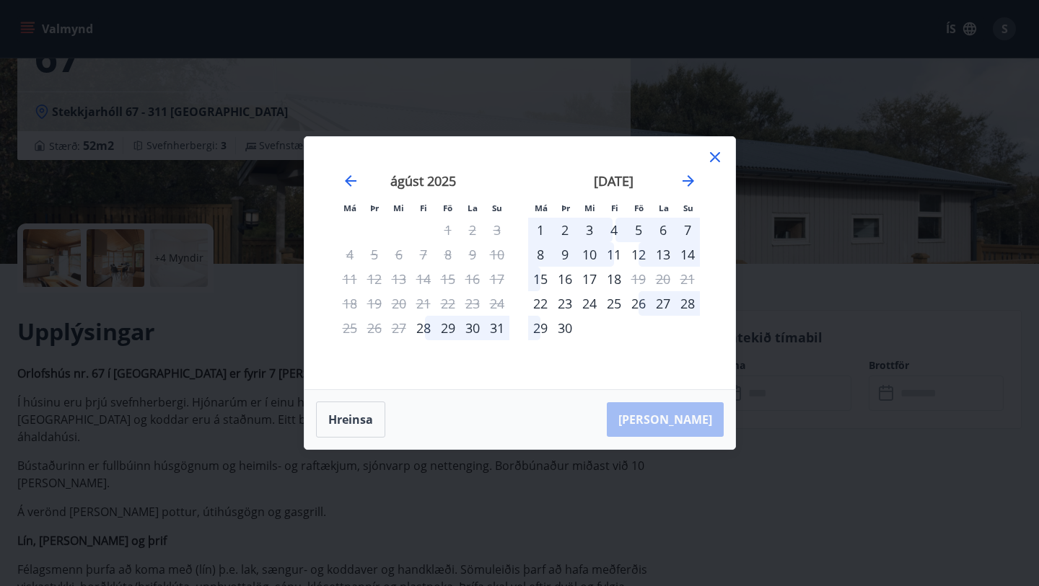
click at [717, 159] on icon at bounding box center [715, 157] width 10 height 10
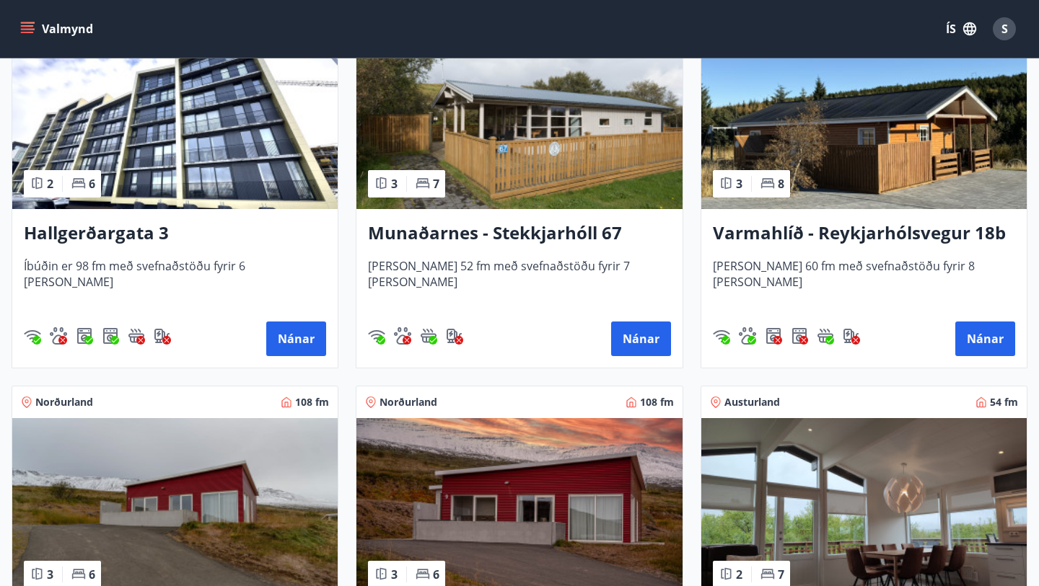
scroll to position [1513, 0]
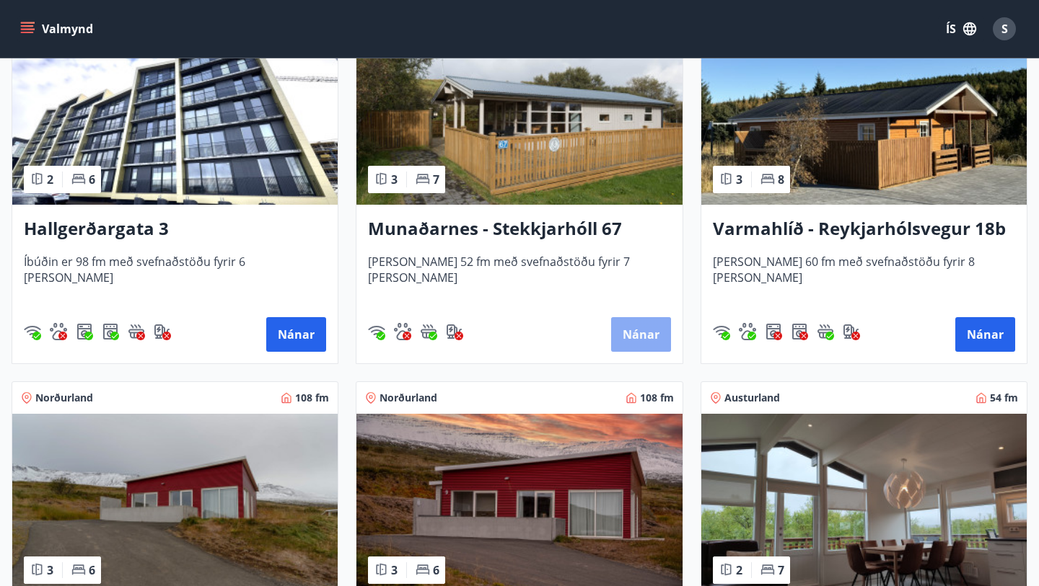
click at [630, 327] on button "Nánar" at bounding box center [641, 334] width 60 height 35
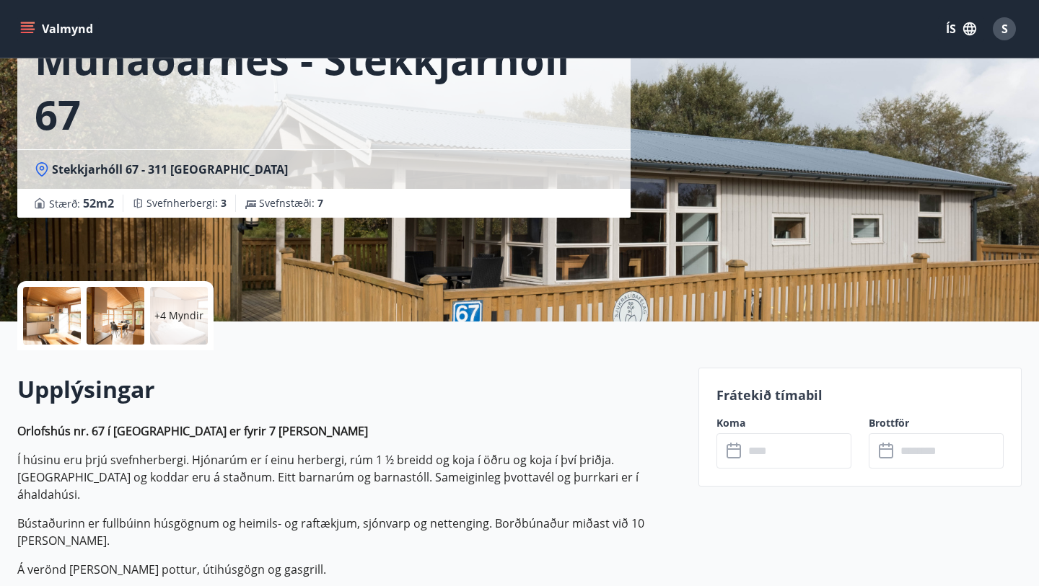
scroll to position [140, 0]
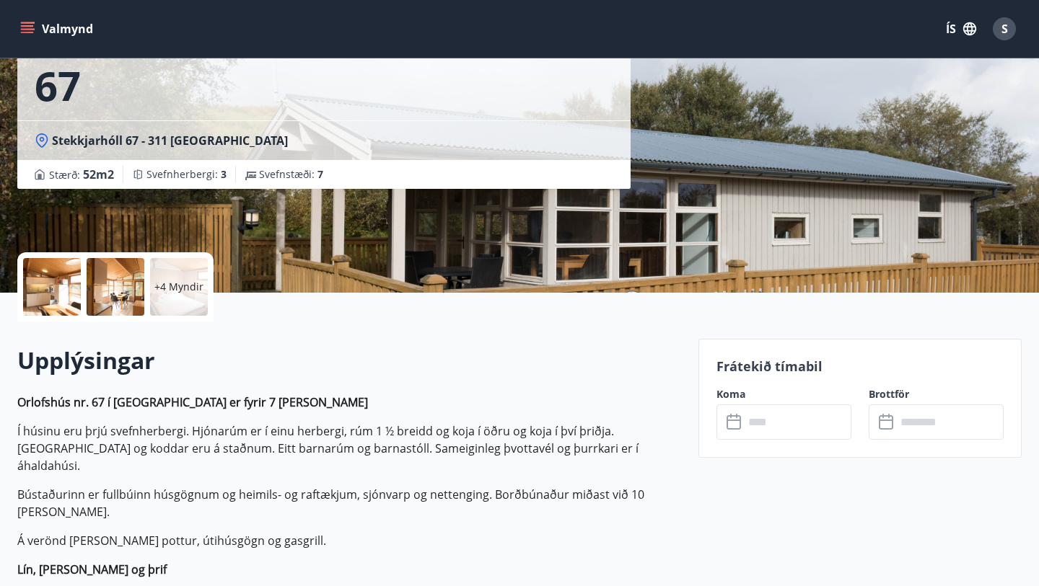
click at [739, 423] on icon at bounding box center [733, 422] width 14 height 14
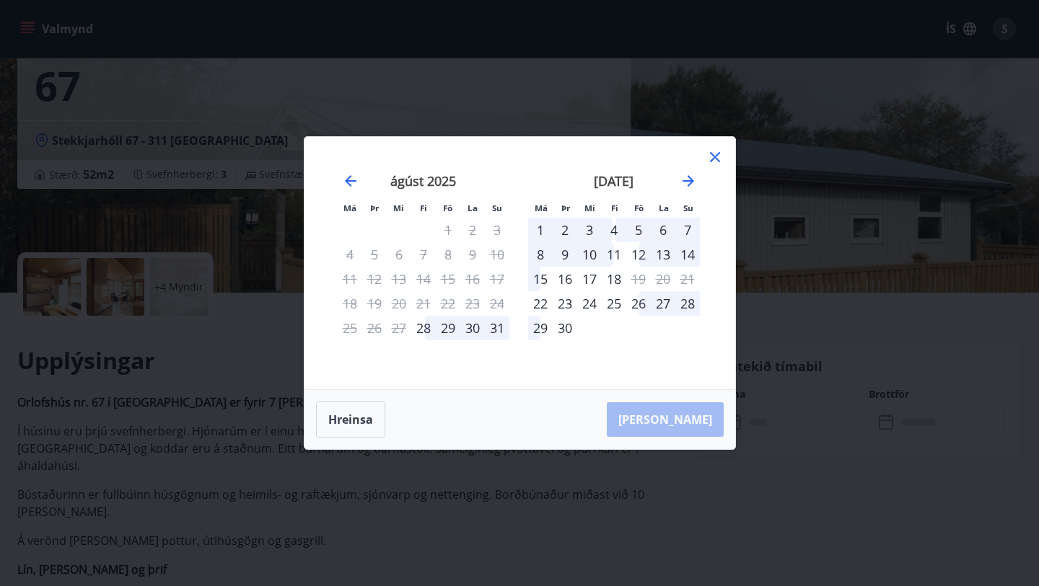
click at [714, 156] on icon at bounding box center [714, 157] width 17 height 17
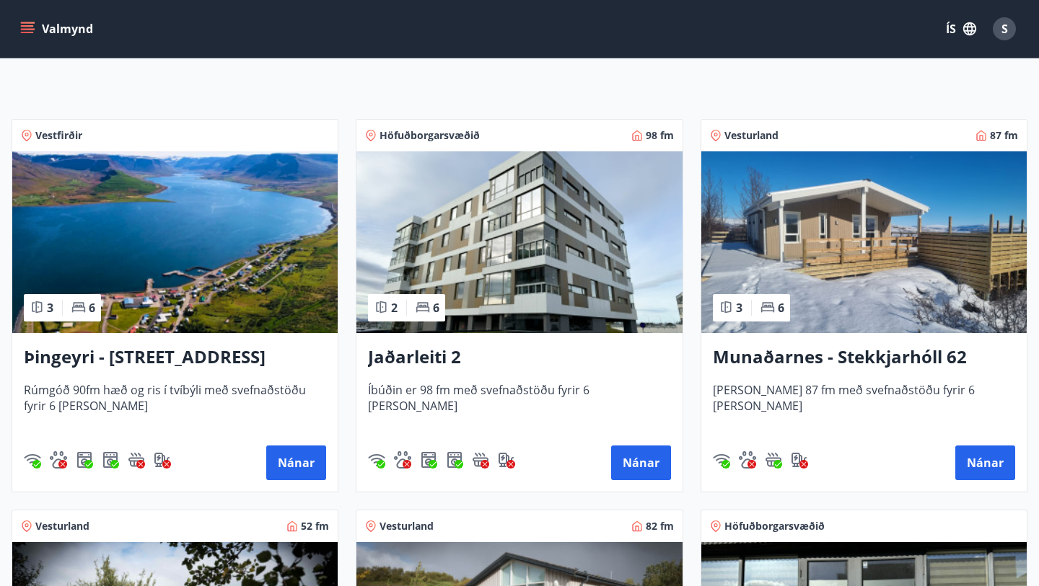
scroll to position [216, 0]
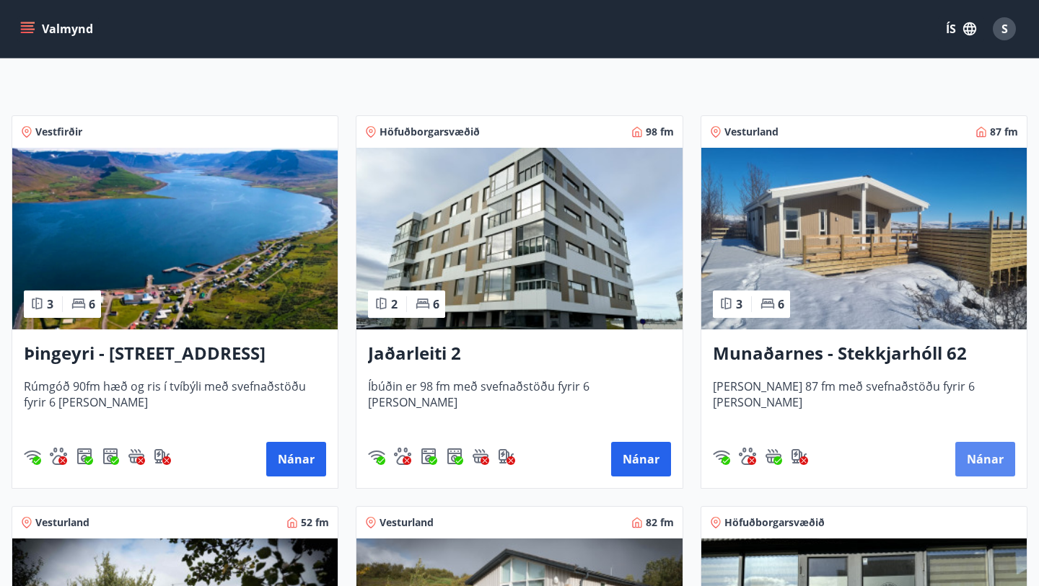
click at [994, 467] on button "Nánar" at bounding box center [985, 459] width 60 height 35
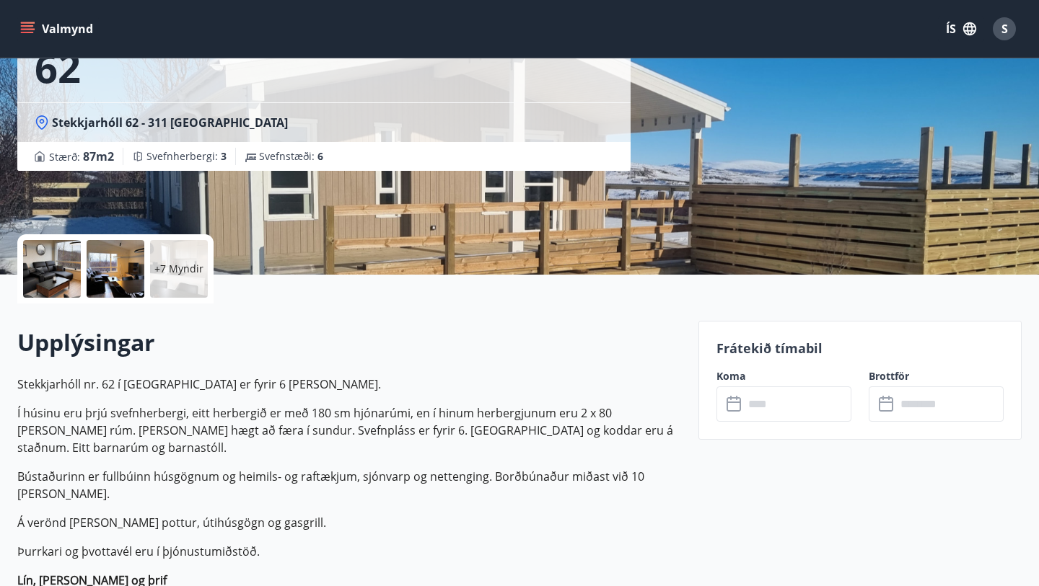
scroll to position [236, 0]
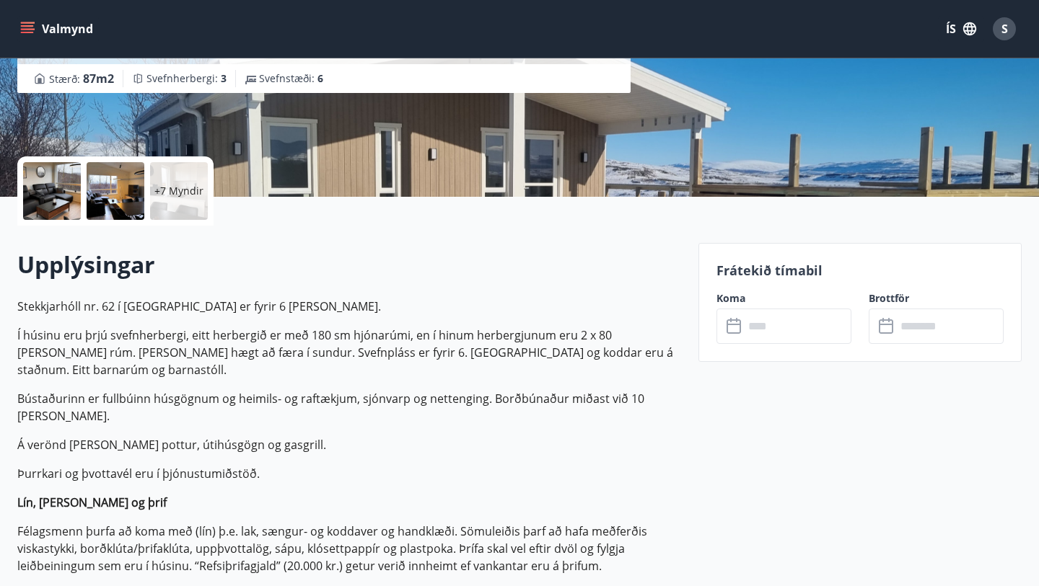
click at [734, 332] on icon at bounding box center [733, 327] width 14 height 14
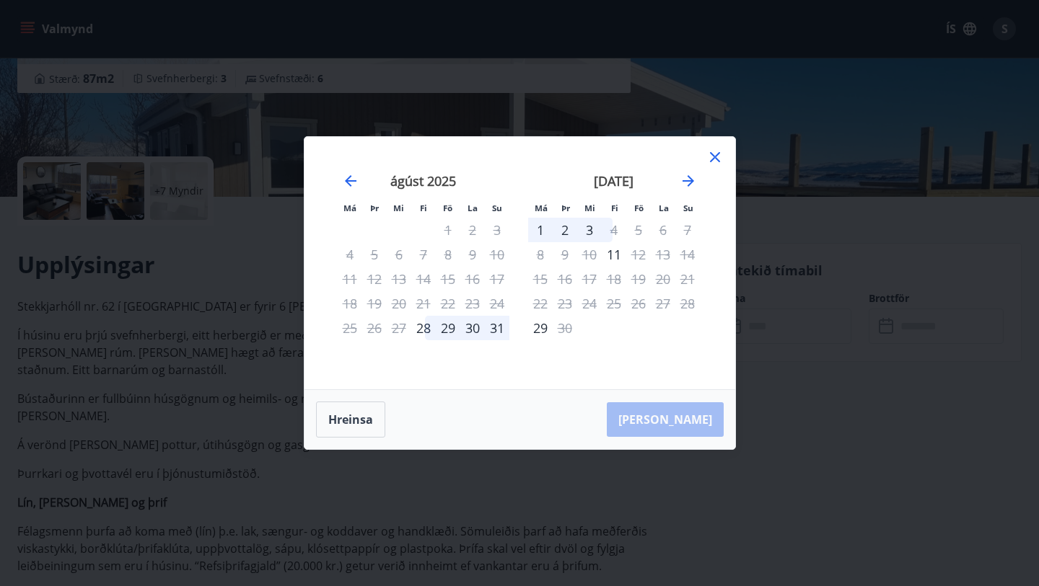
click at [712, 159] on icon at bounding box center [715, 157] width 10 height 10
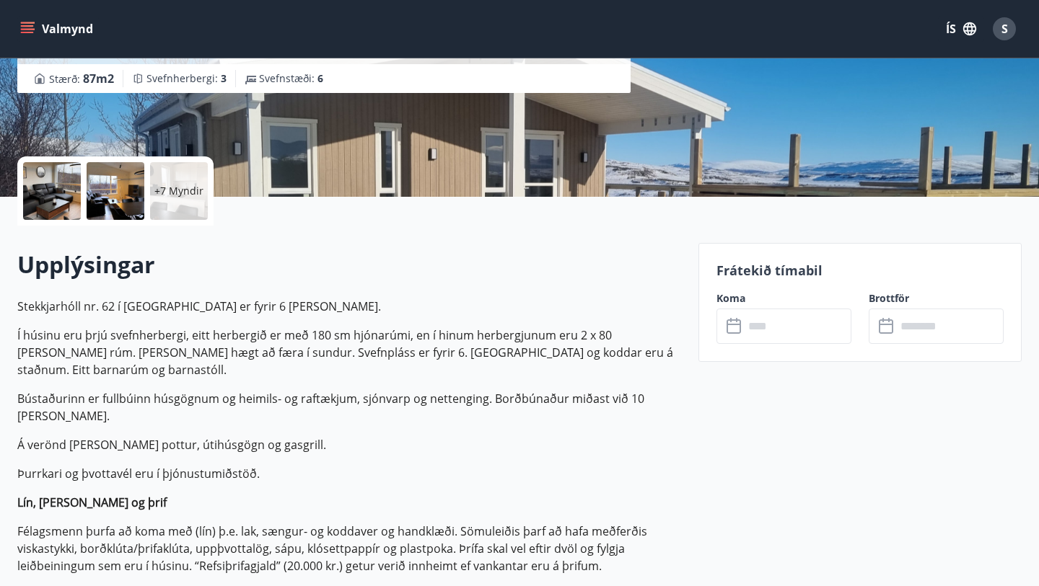
scroll to position [2, 0]
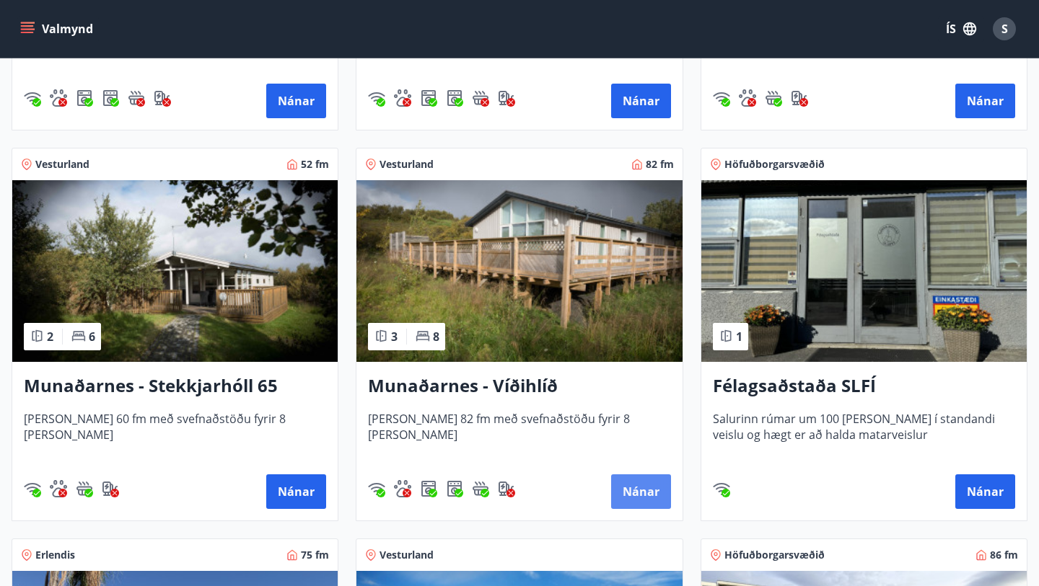
click at [623, 493] on button "Nánar" at bounding box center [641, 492] width 60 height 35
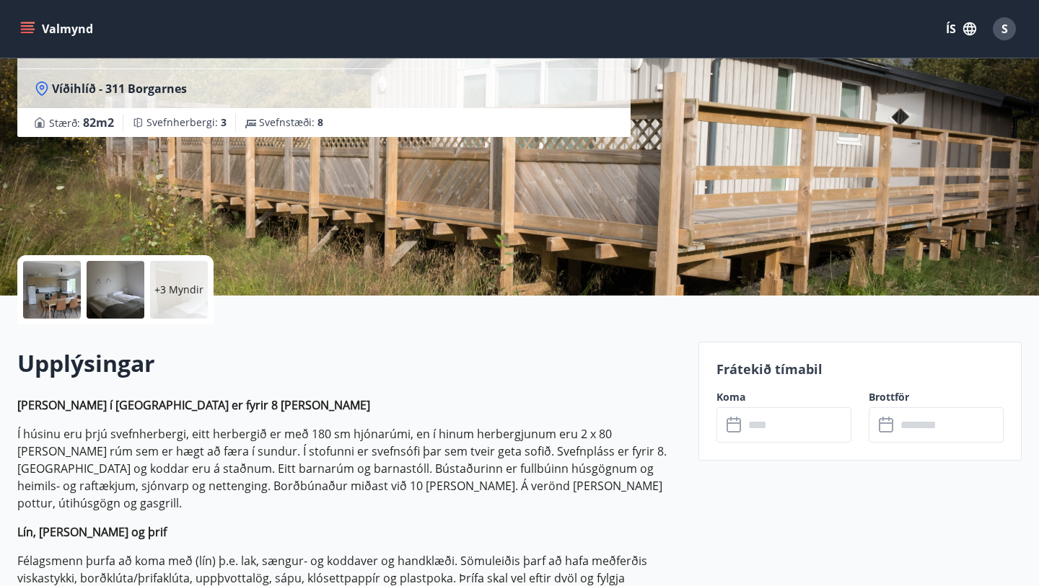
scroll to position [161, 0]
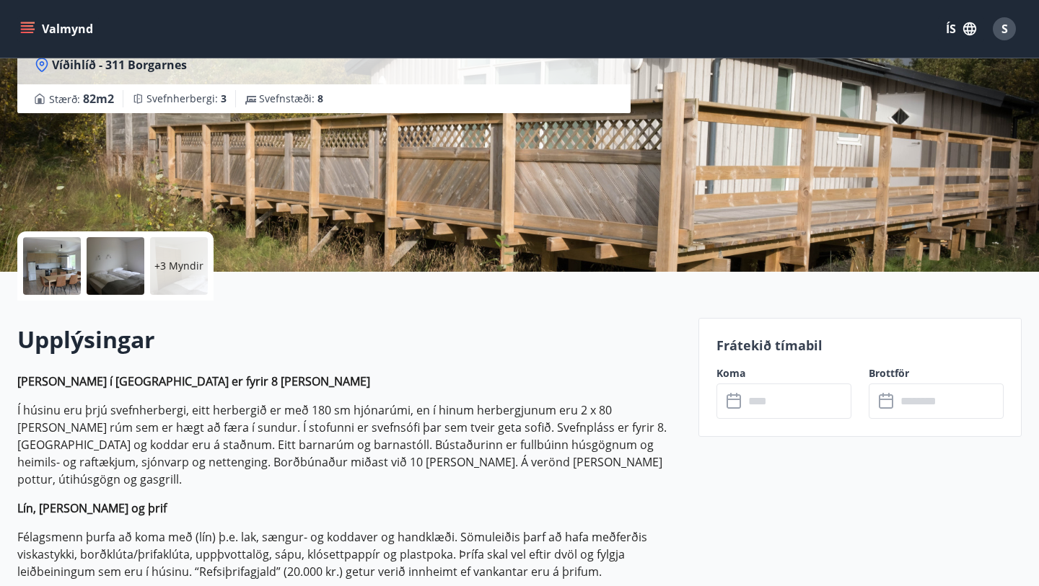
click at [741, 406] on icon at bounding box center [734, 401] width 17 height 17
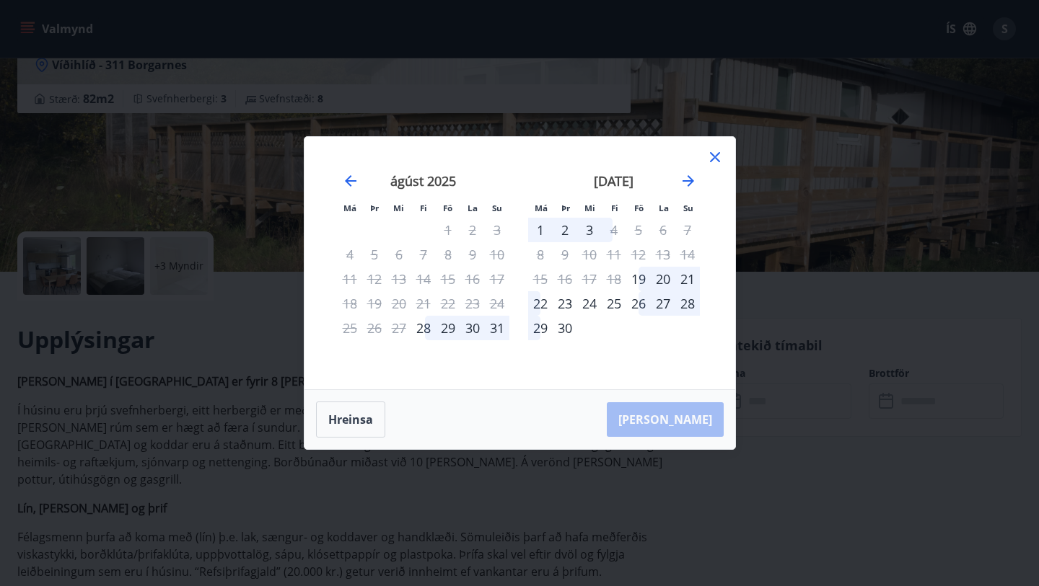
click at [713, 159] on icon at bounding box center [714, 157] width 17 height 17
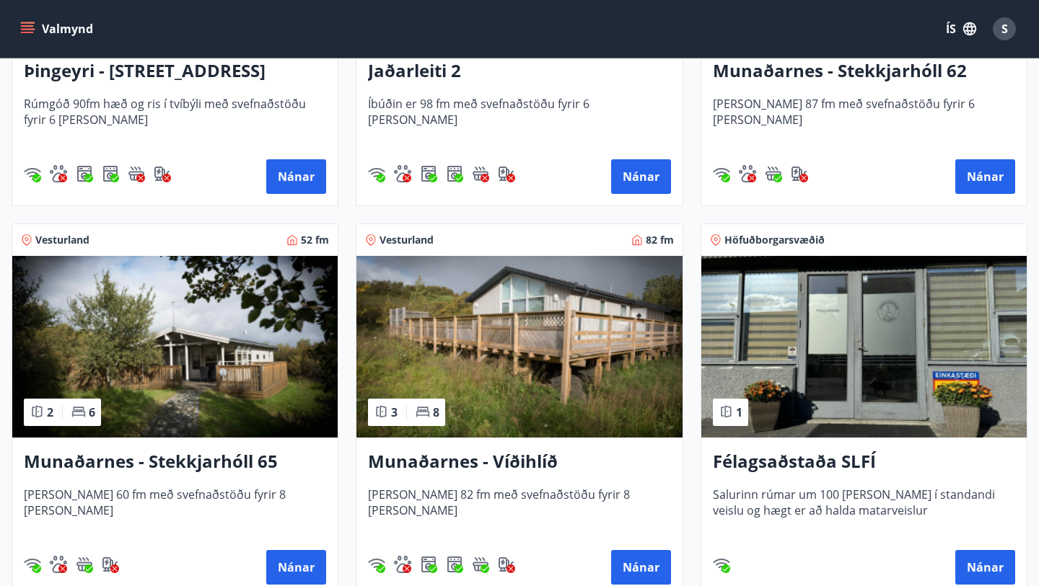
scroll to position [501, 0]
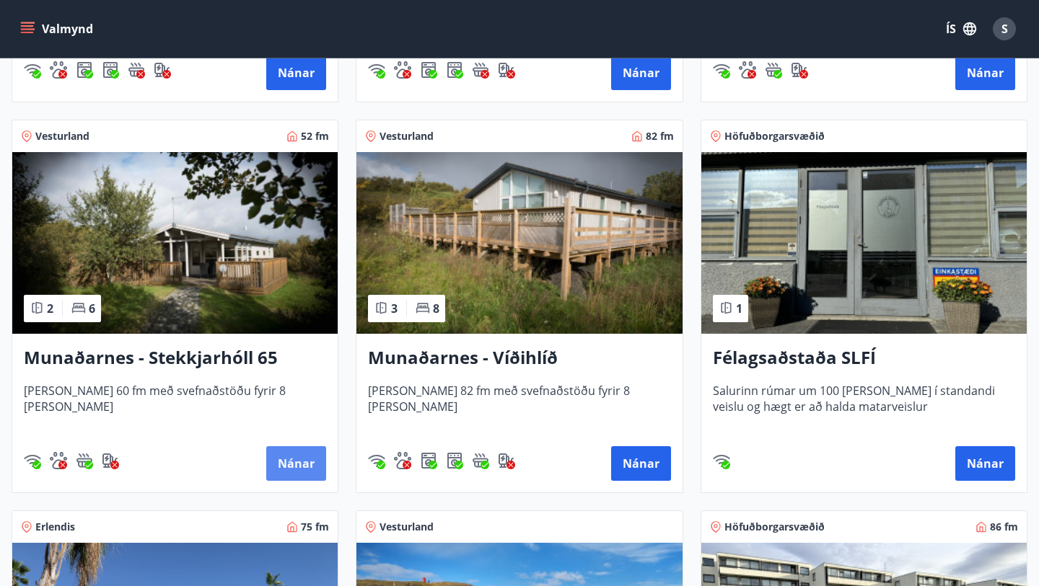
click at [294, 467] on button "Nánar" at bounding box center [296, 464] width 60 height 35
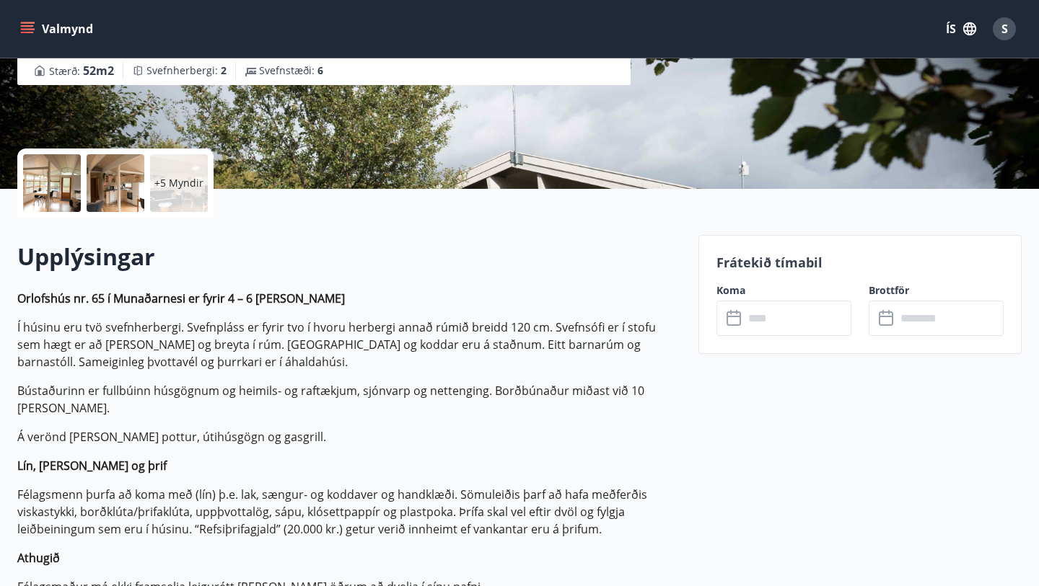
scroll to position [245, 0]
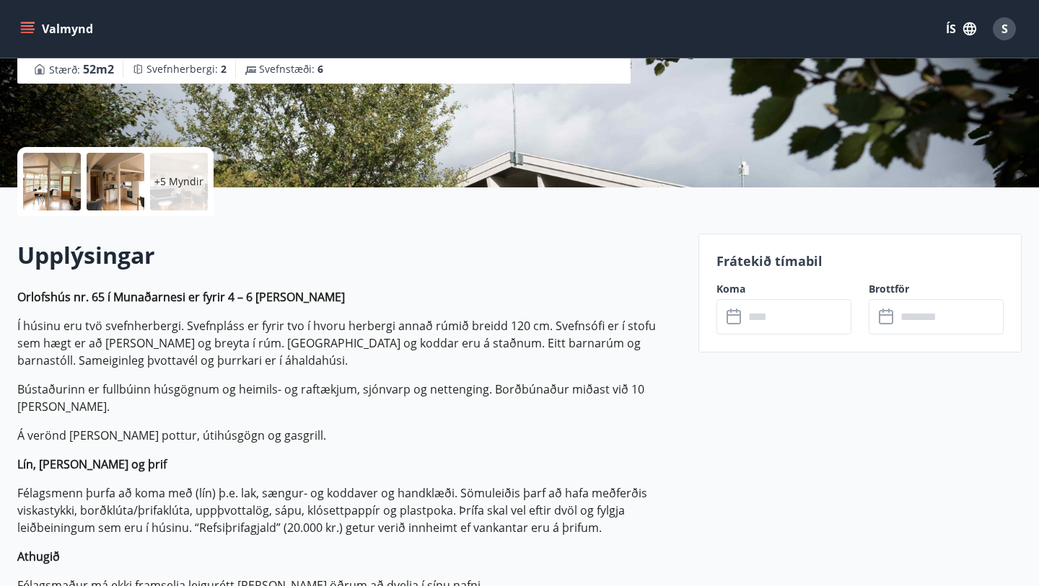
click at [734, 318] on icon at bounding box center [734, 317] width 17 height 17
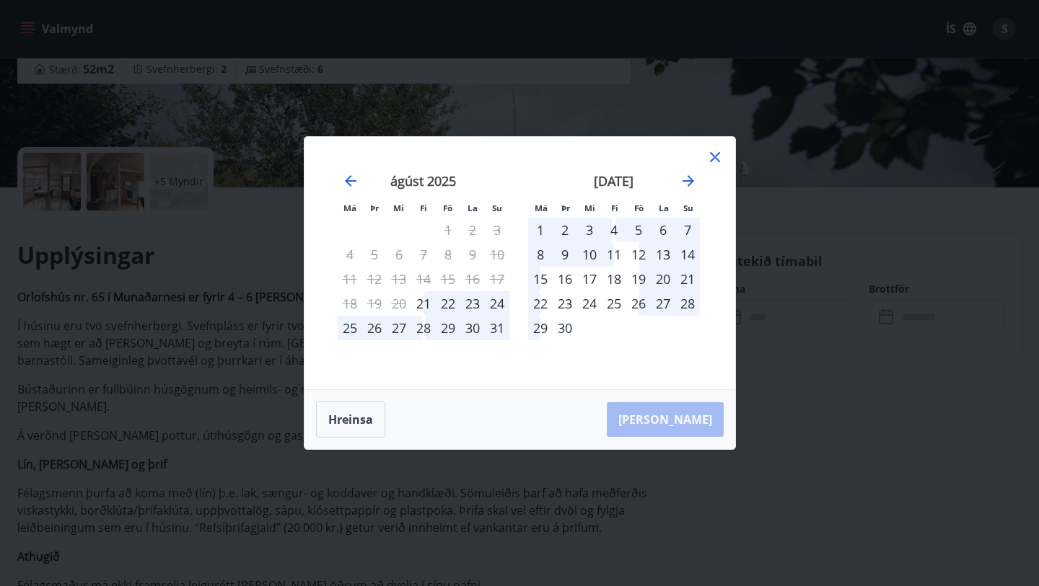
click at [713, 154] on icon at bounding box center [714, 157] width 17 height 17
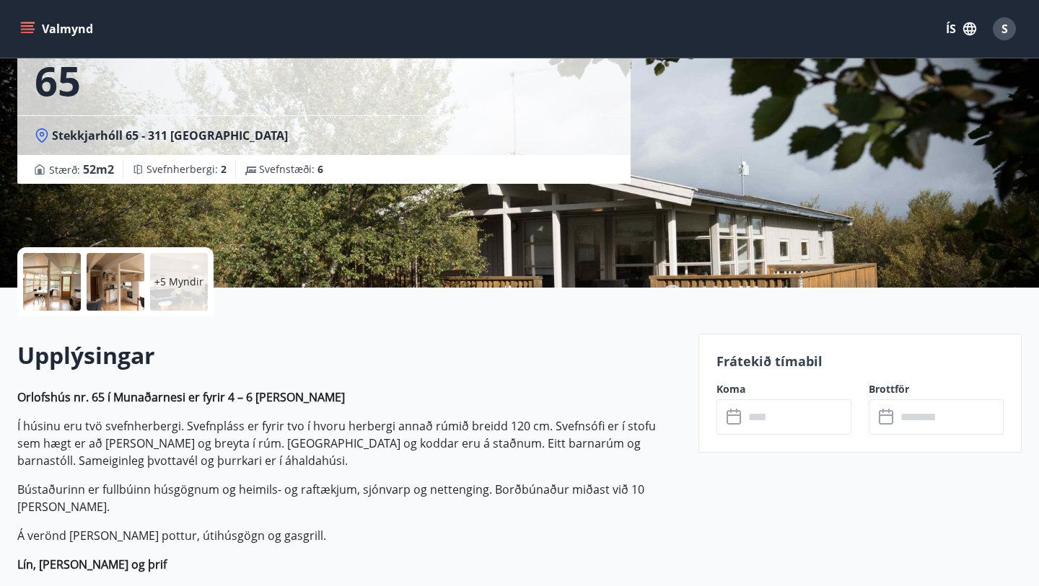
scroll to position [97, 0]
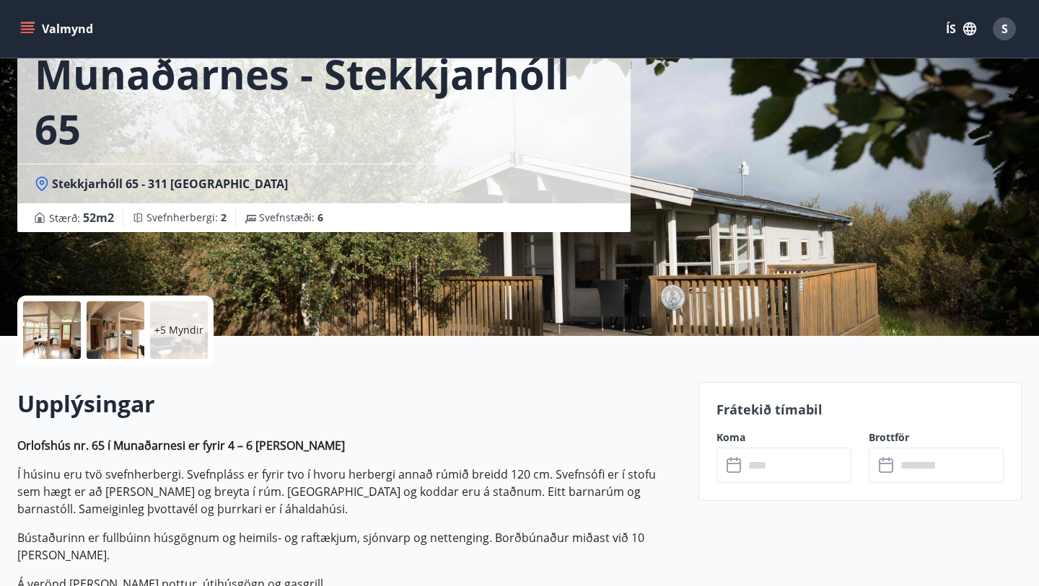
click at [185, 336] on p "+5 Myndir" at bounding box center [178, 330] width 49 height 14
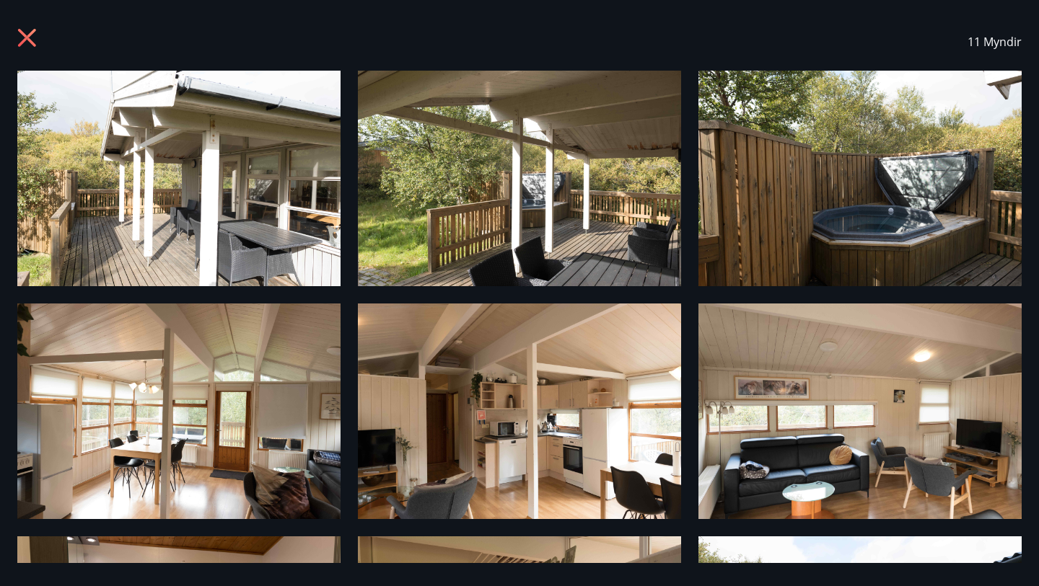
scroll to position [0, 0]
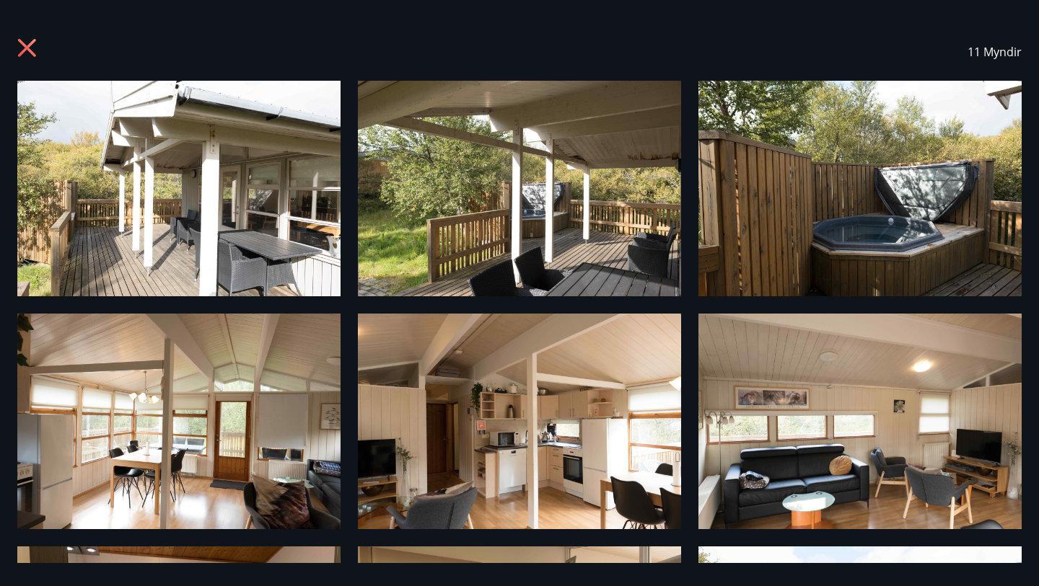
click at [24, 47] on icon at bounding box center [28, 49] width 23 height 23
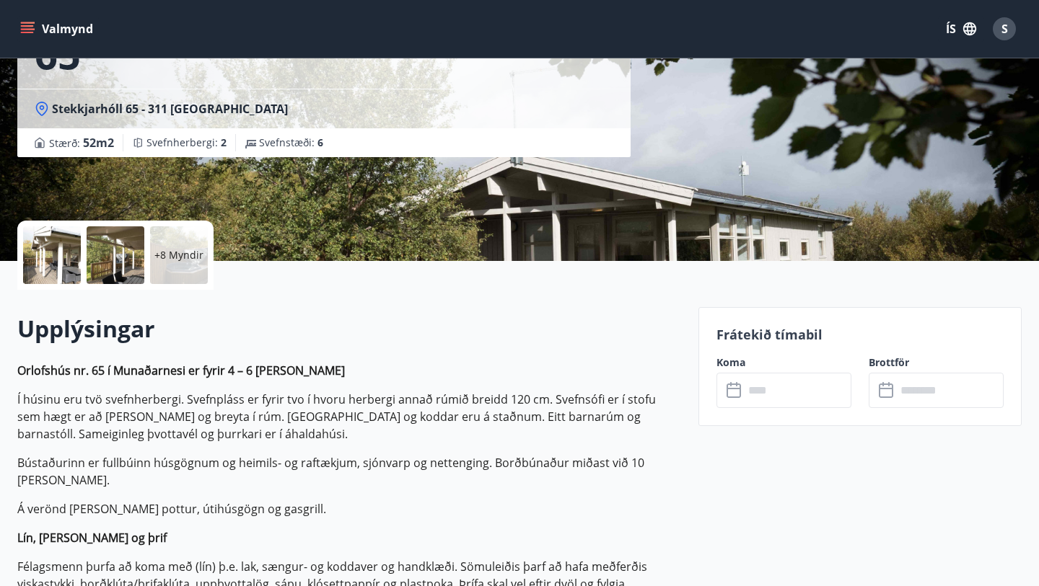
scroll to position [213, 0]
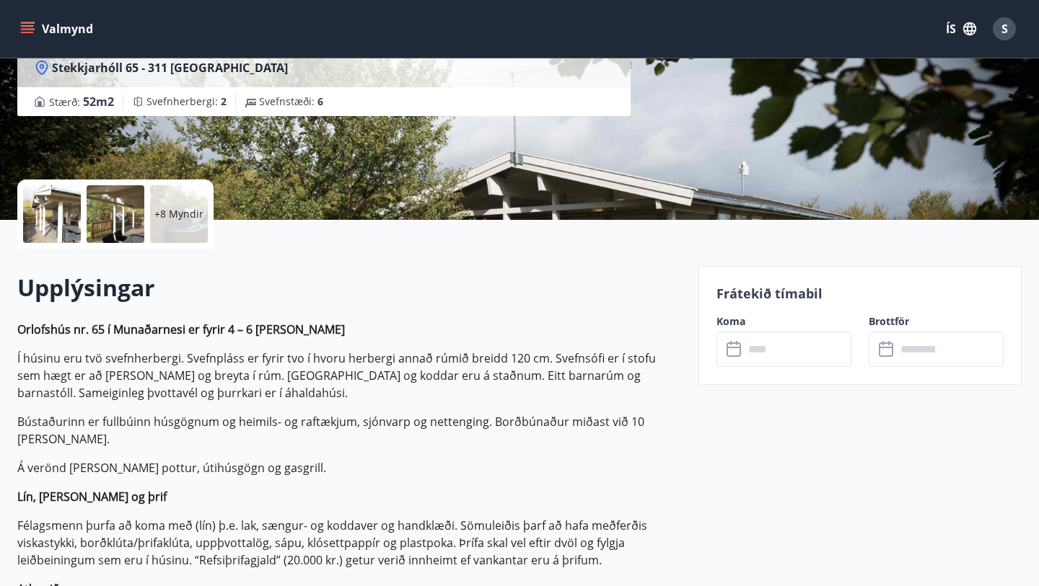
click at [742, 354] on icon at bounding box center [734, 349] width 17 height 17
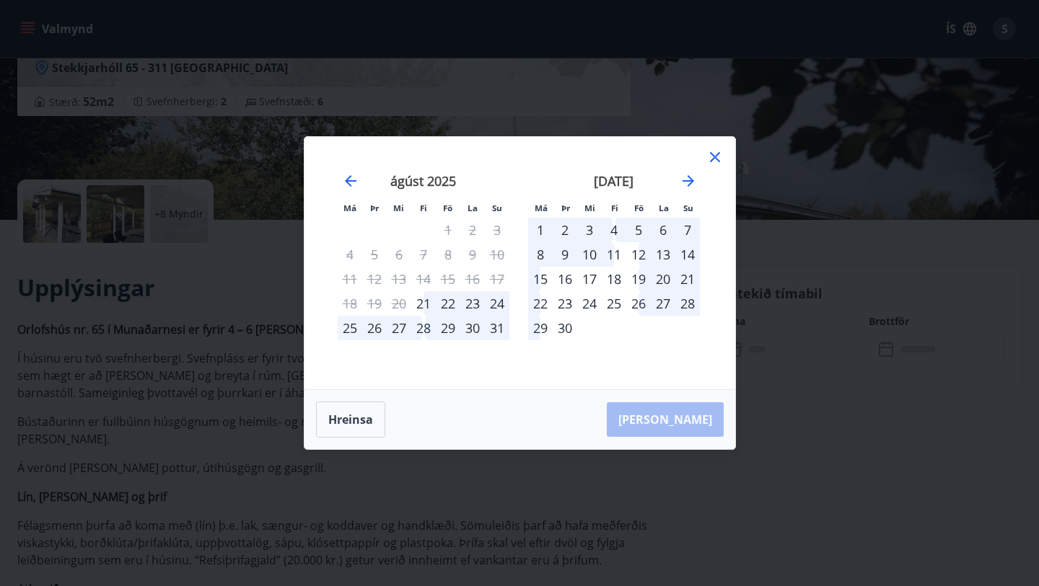
click at [714, 157] on icon at bounding box center [714, 158] width 2 height 2
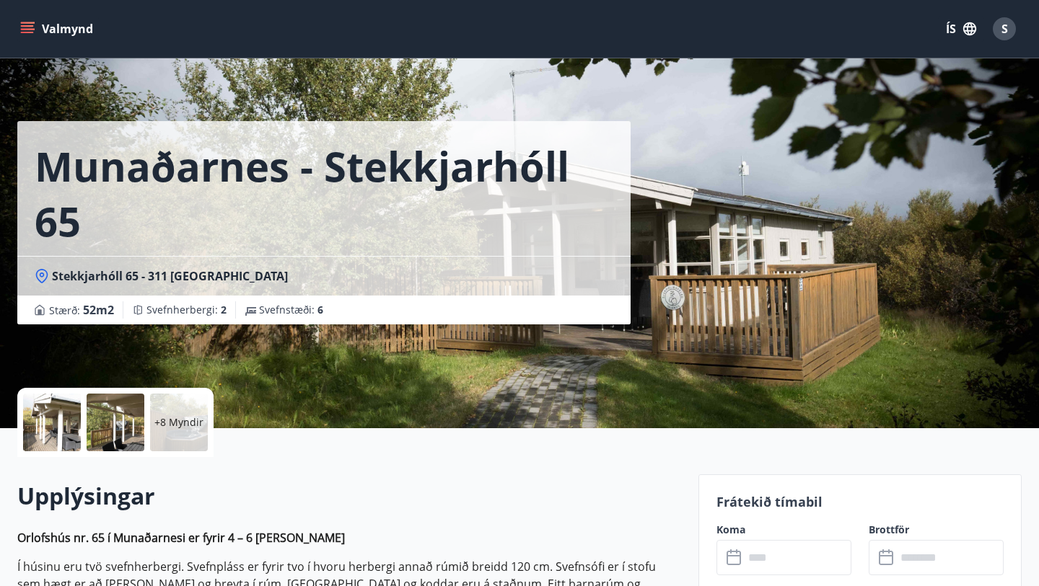
scroll to position [0, 0]
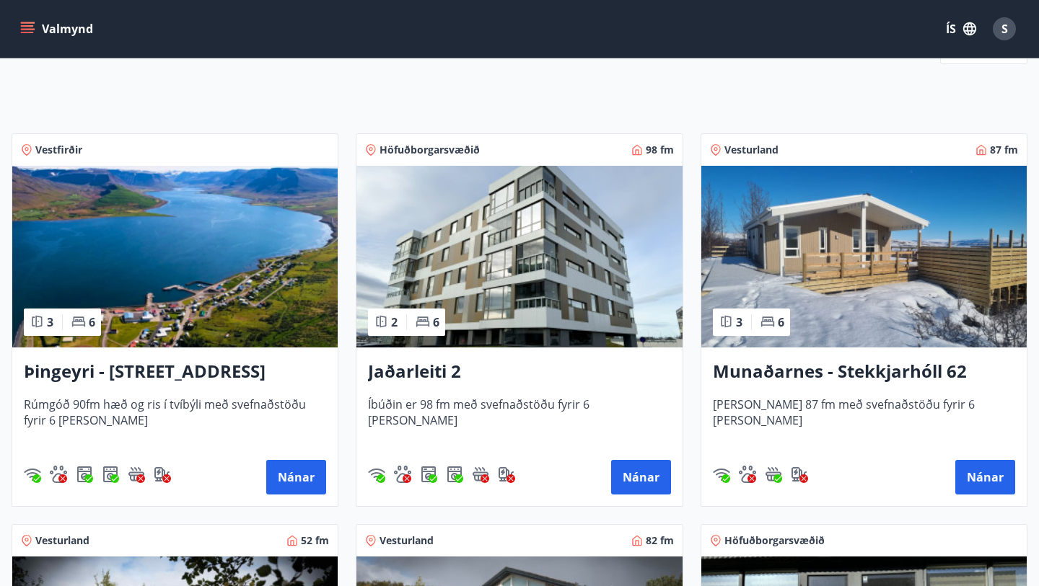
scroll to position [324, 0]
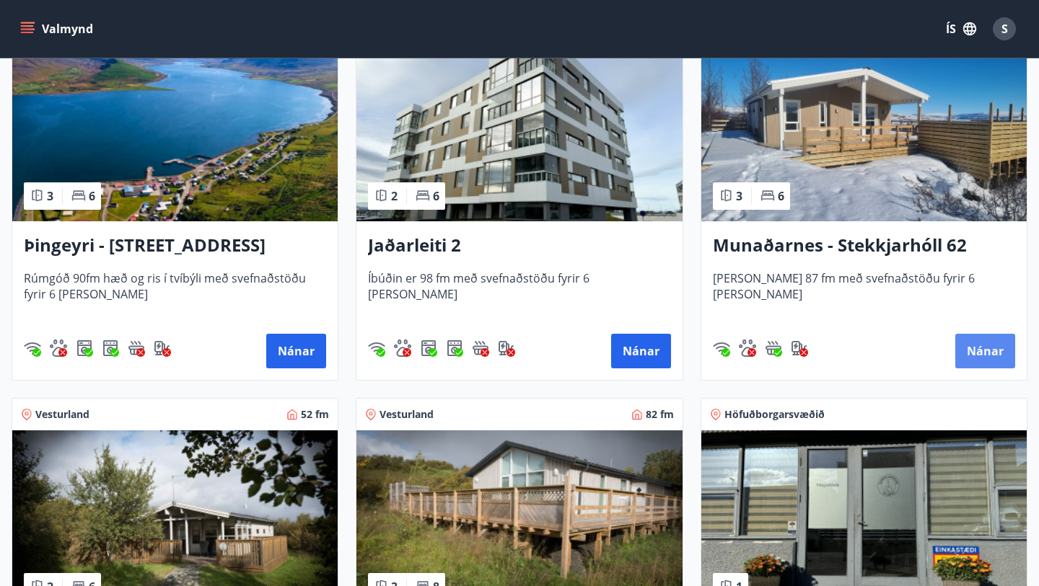
click at [990, 353] on button "Nánar" at bounding box center [985, 351] width 60 height 35
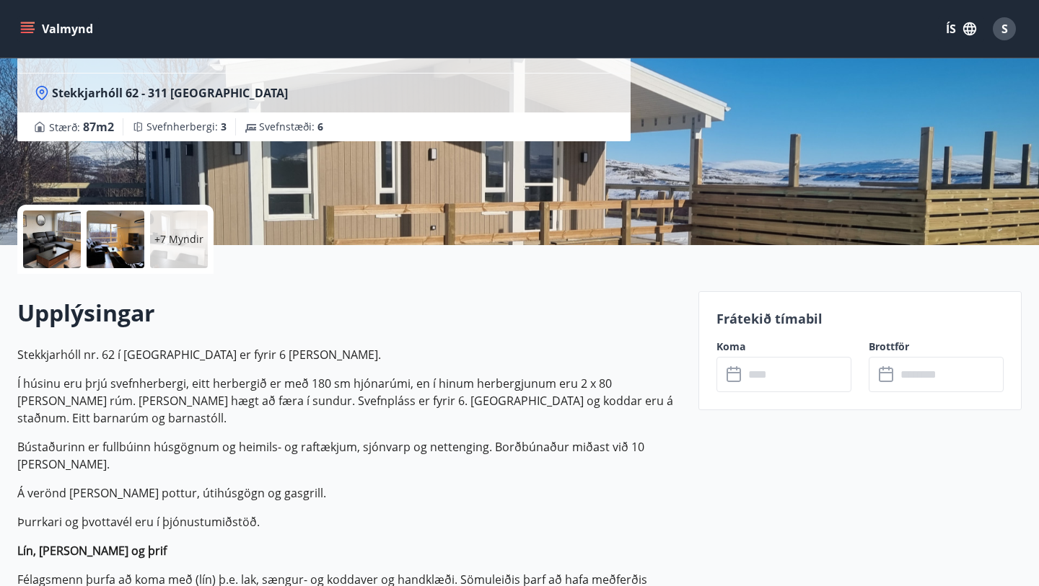
scroll to position [267, 0]
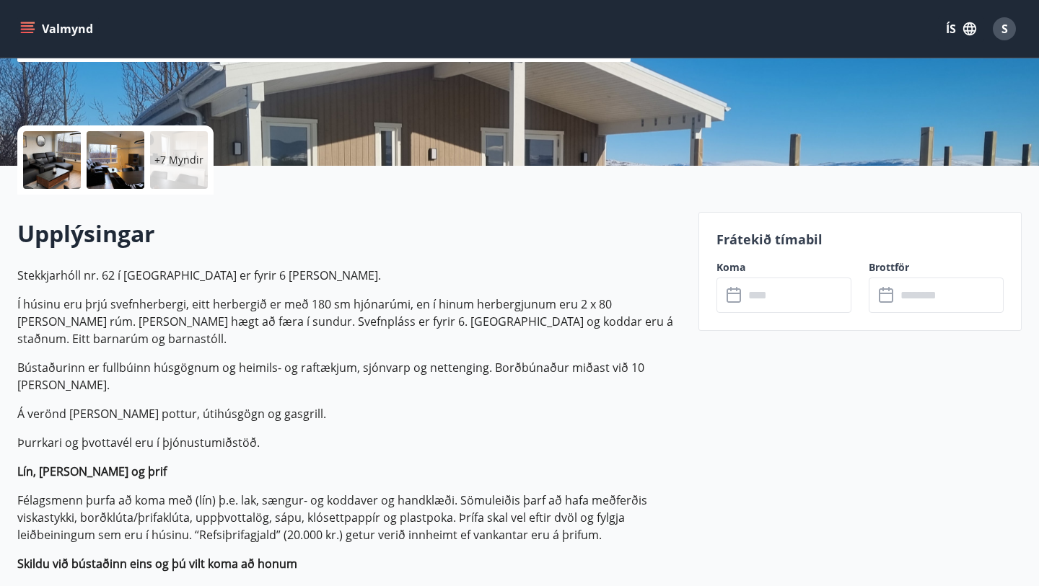
click at [734, 300] on icon at bounding box center [734, 295] width 17 height 17
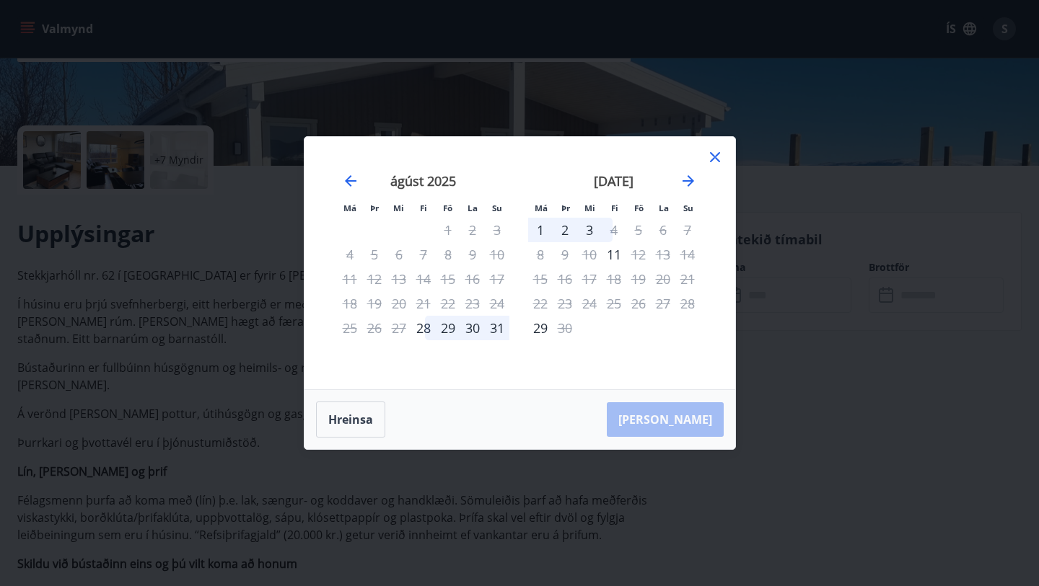
click at [450, 326] on div "29" at bounding box center [448, 328] width 25 height 25
click at [717, 158] on icon at bounding box center [714, 157] width 17 height 17
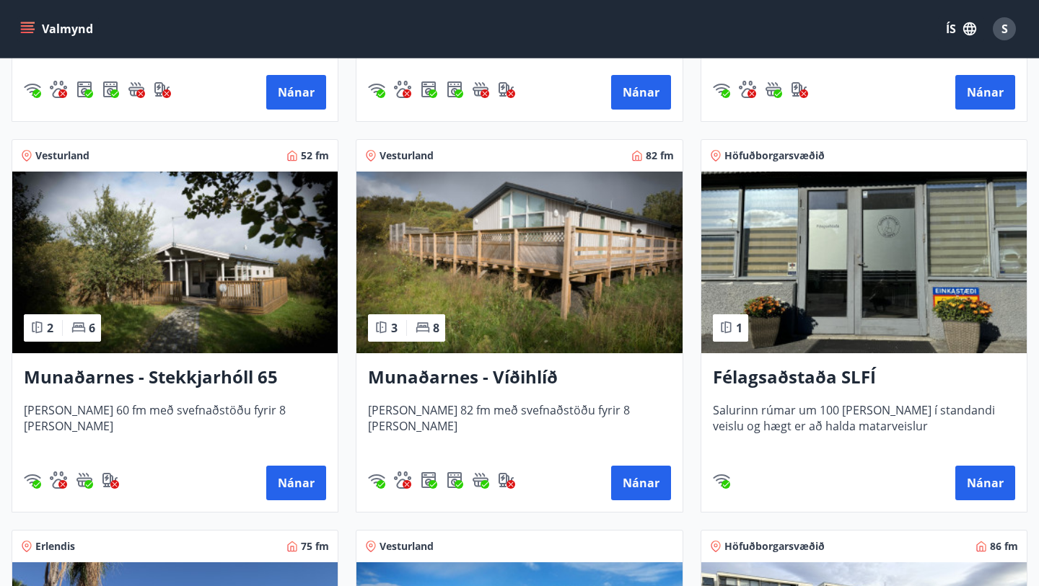
scroll to position [613, 0]
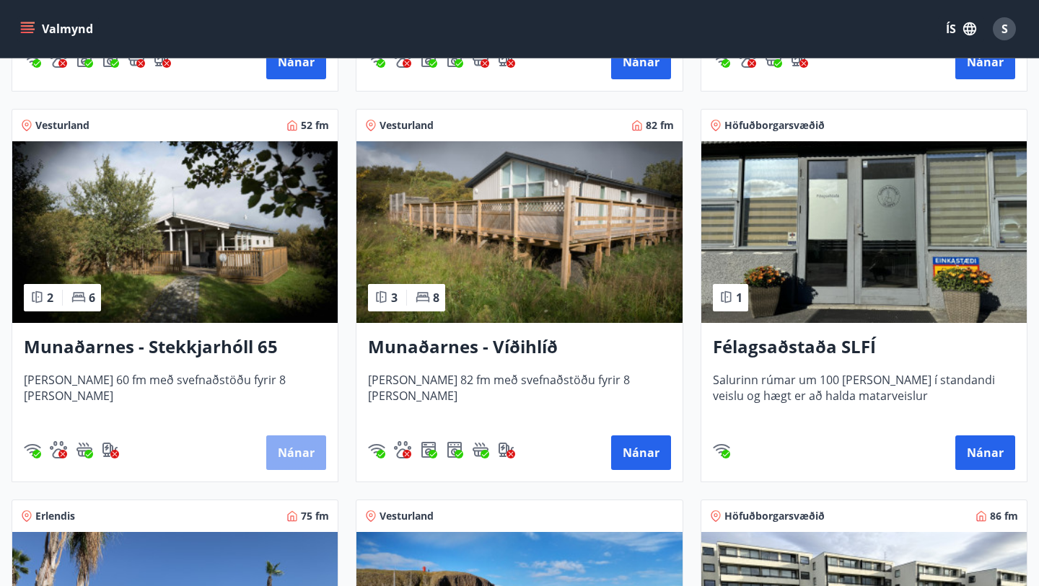
click at [282, 449] on button "Nánar" at bounding box center [296, 453] width 60 height 35
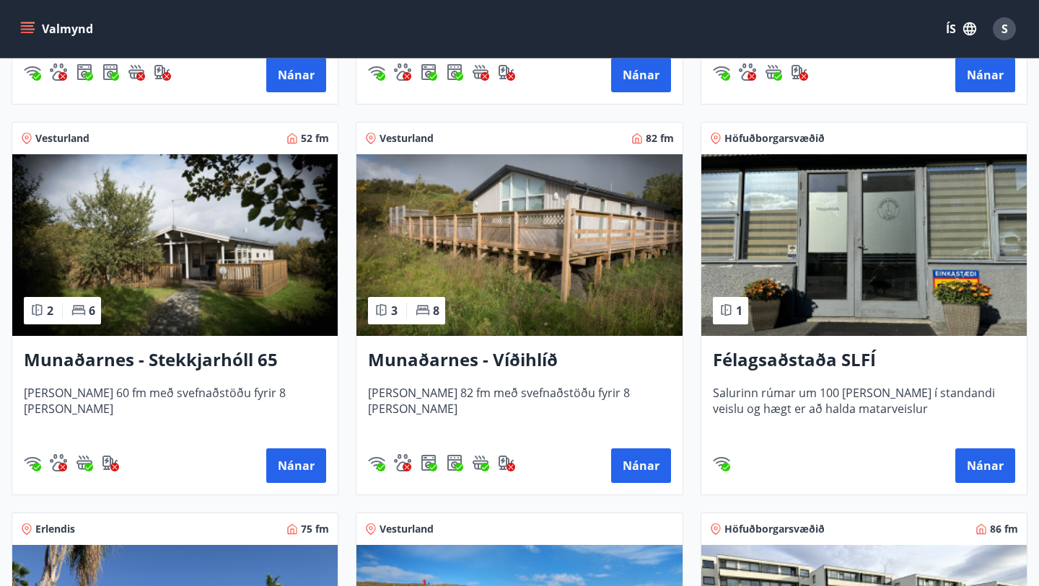
scroll to position [605, 0]
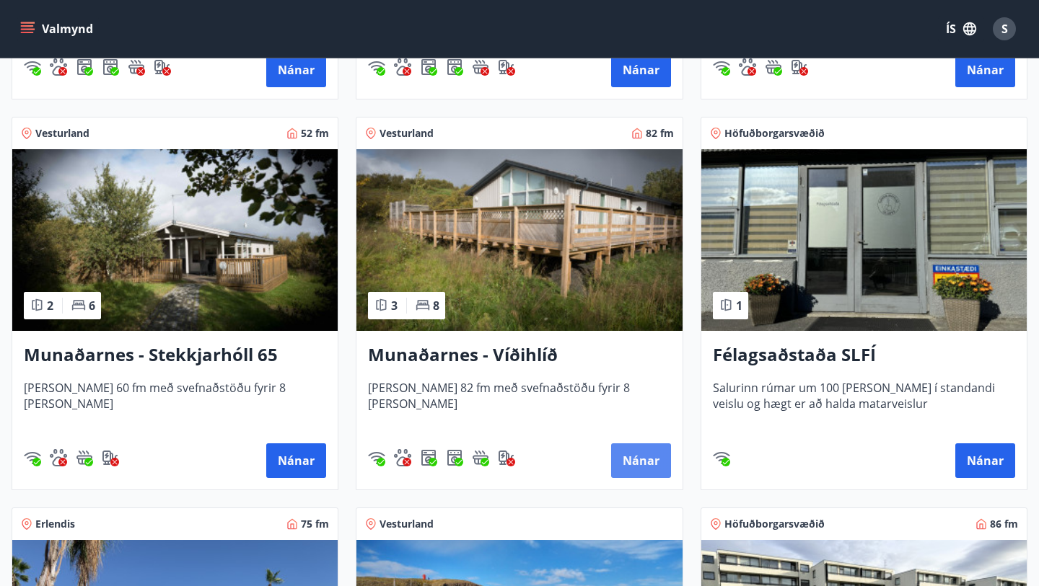
click at [633, 459] on button "Nánar" at bounding box center [641, 461] width 60 height 35
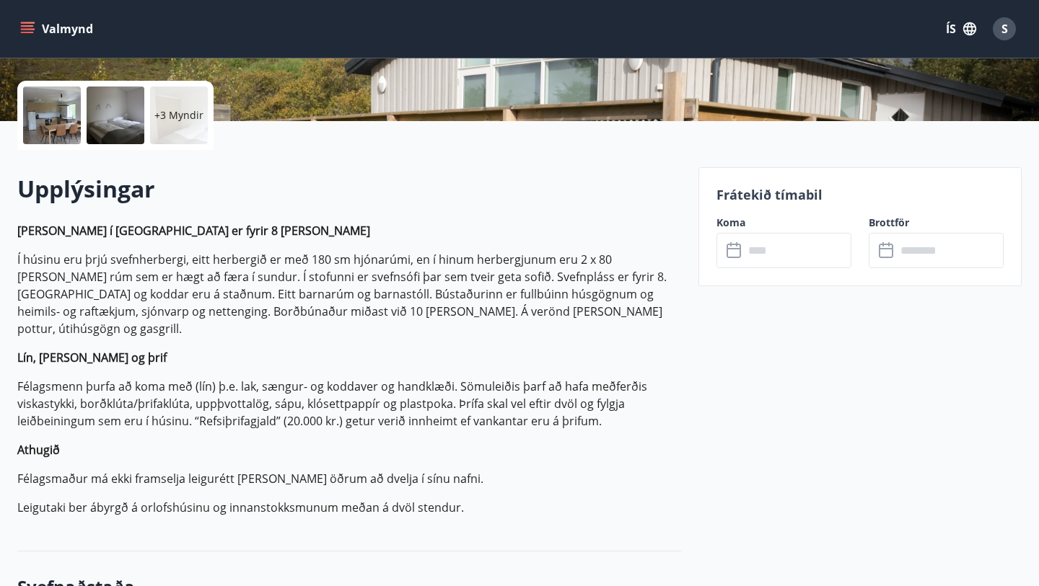
scroll to position [340, 0]
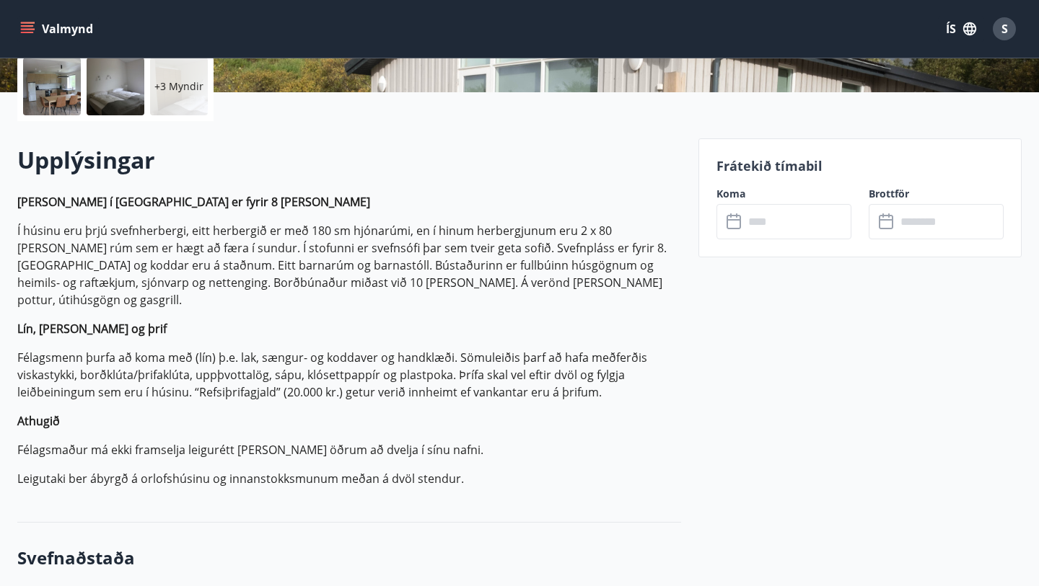
click at [734, 223] on icon at bounding box center [734, 222] width 17 height 17
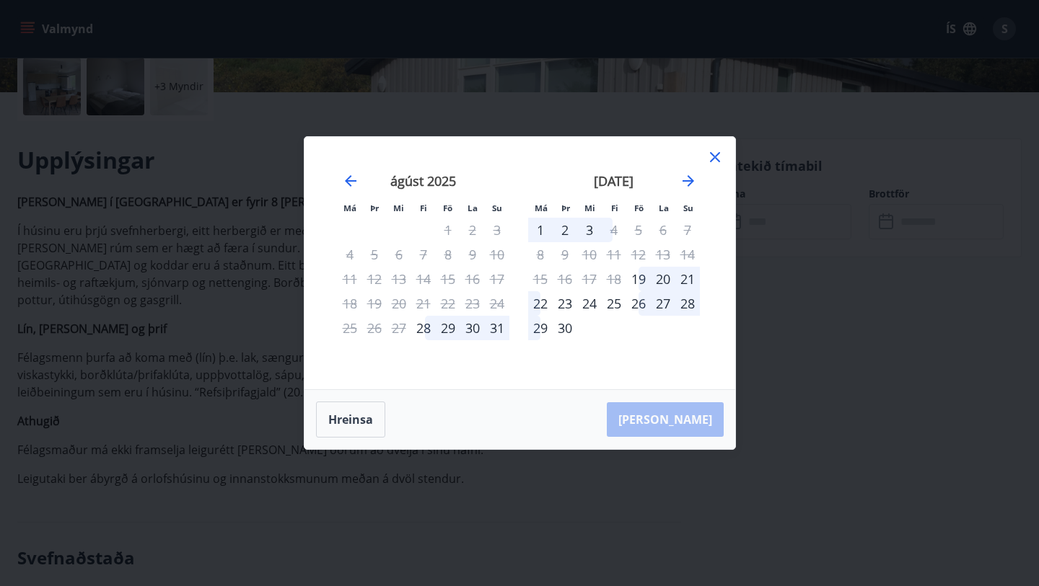
click at [716, 158] on icon at bounding box center [714, 157] width 17 height 17
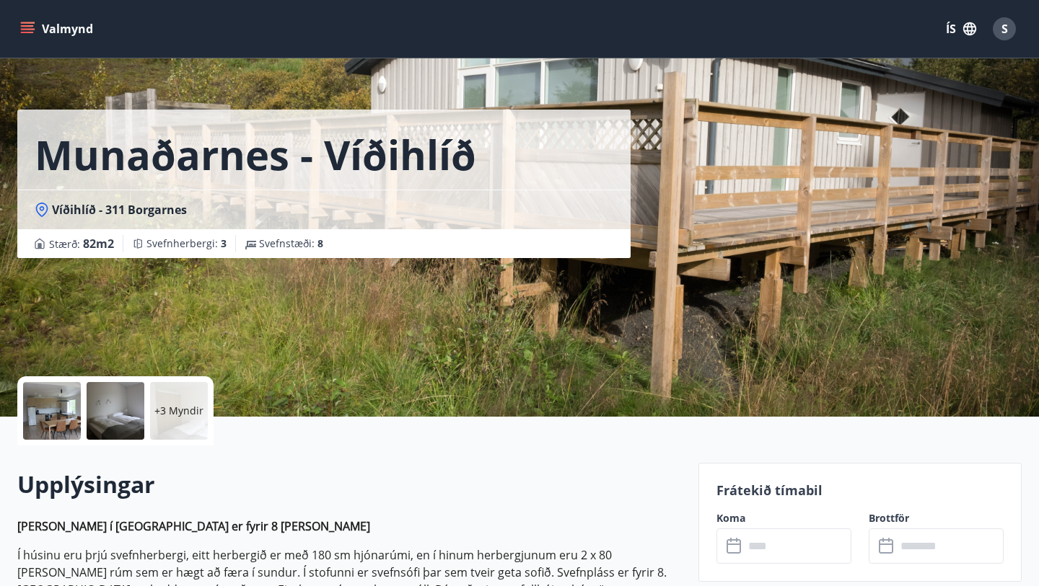
scroll to position [0, 0]
